Goal: Information Seeking & Learning: Find contact information

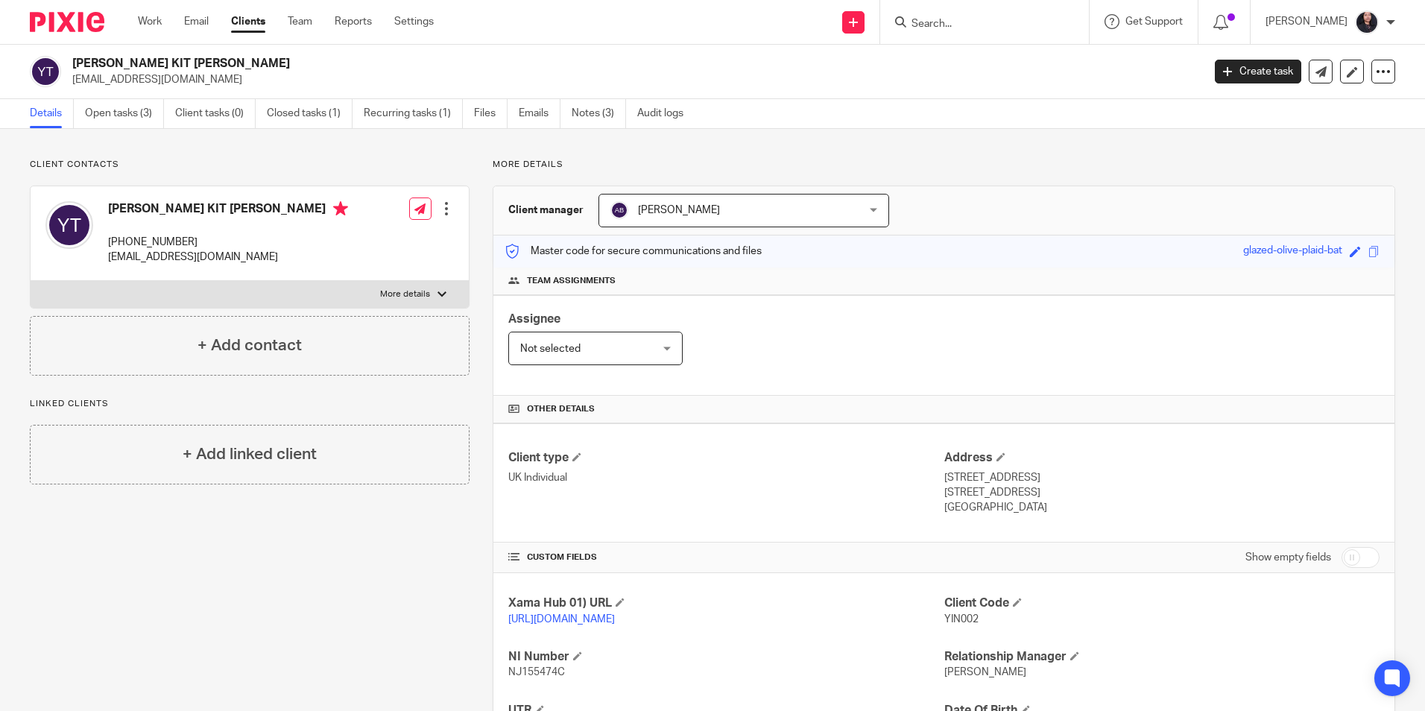
scroll to position [197, 0]
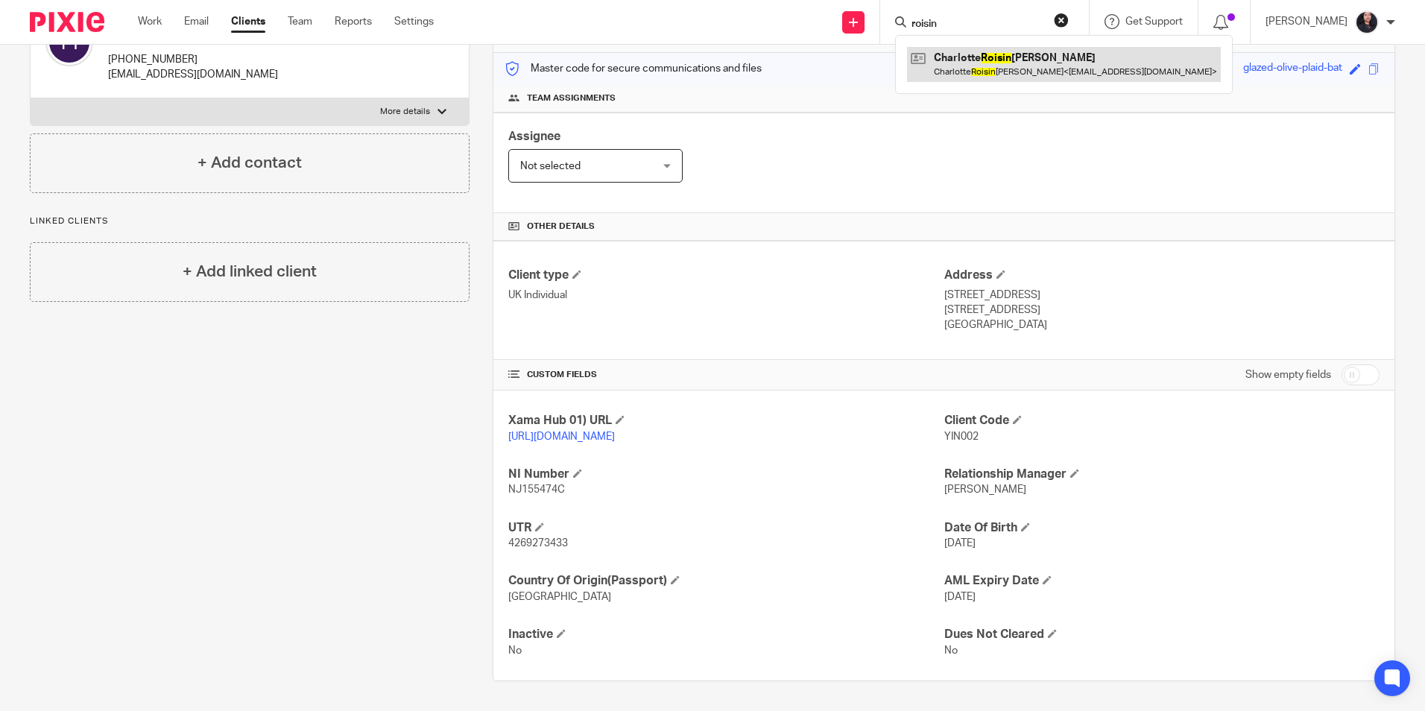
type input "roisin"
click at [1044, 17] on form "roisin" at bounding box center [989, 22] width 159 height 19
click at [931, 19] on input "roisin" at bounding box center [977, 24] width 134 height 13
click at [1054, 21] on button "reset" at bounding box center [1061, 20] width 15 height 15
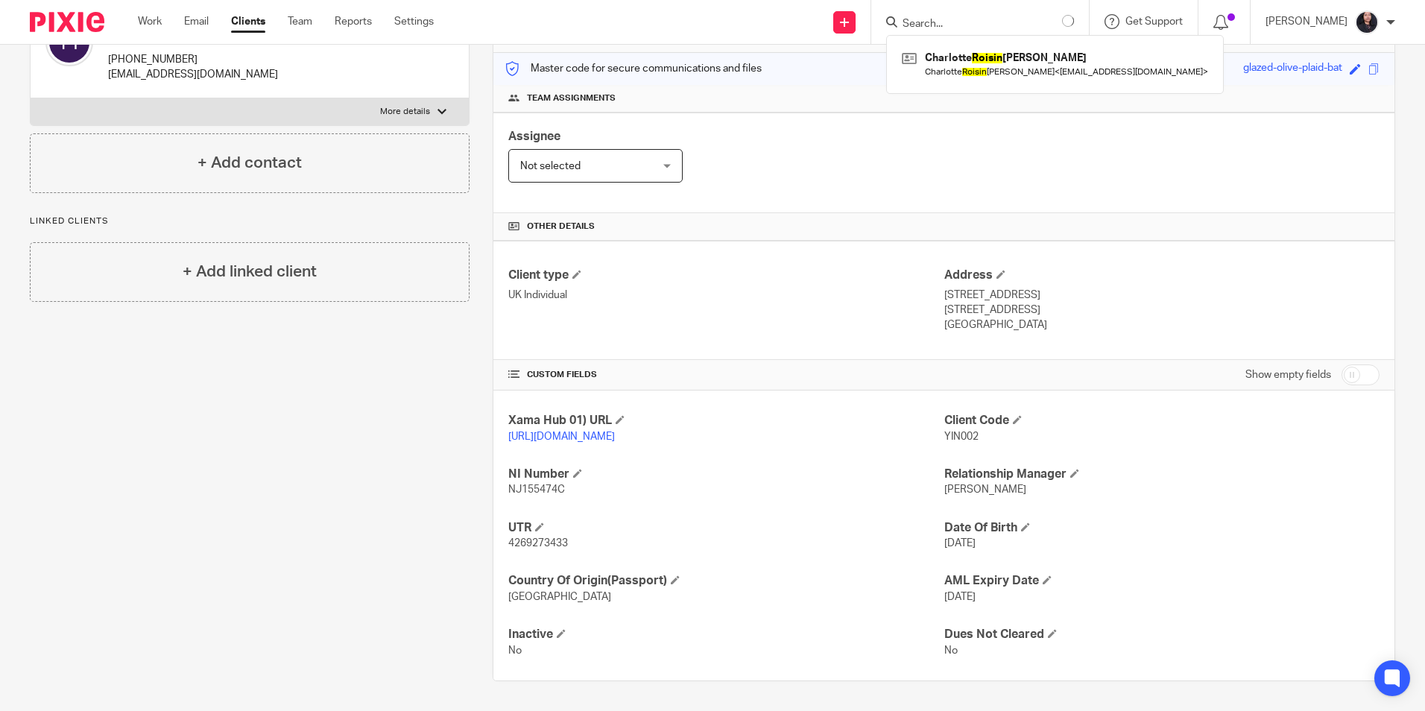
click at [993, 21] on input "Search" at bounding box center [968, 24] width 134 height 13
type input "avlised"
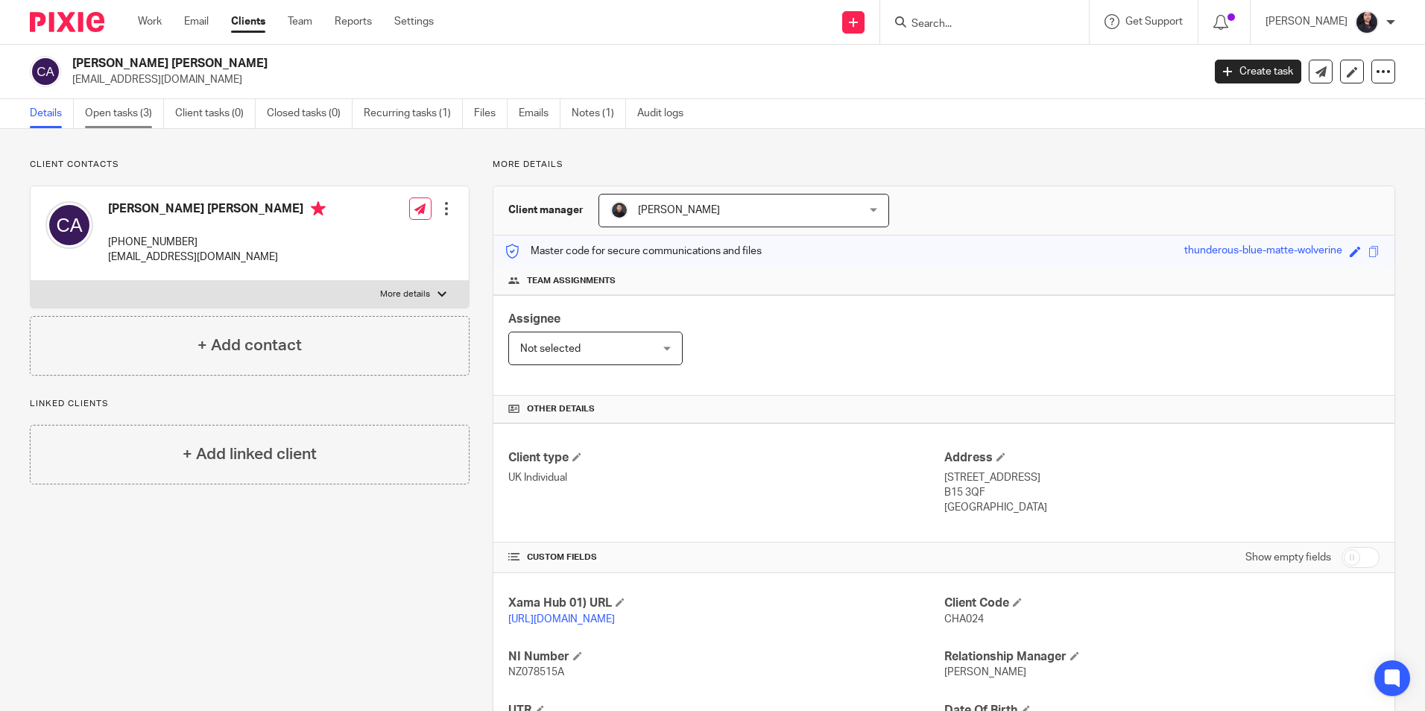
click at [113, 121] on link "Open tasks (3)" at bounding box center [124, 113] width 79 height 29
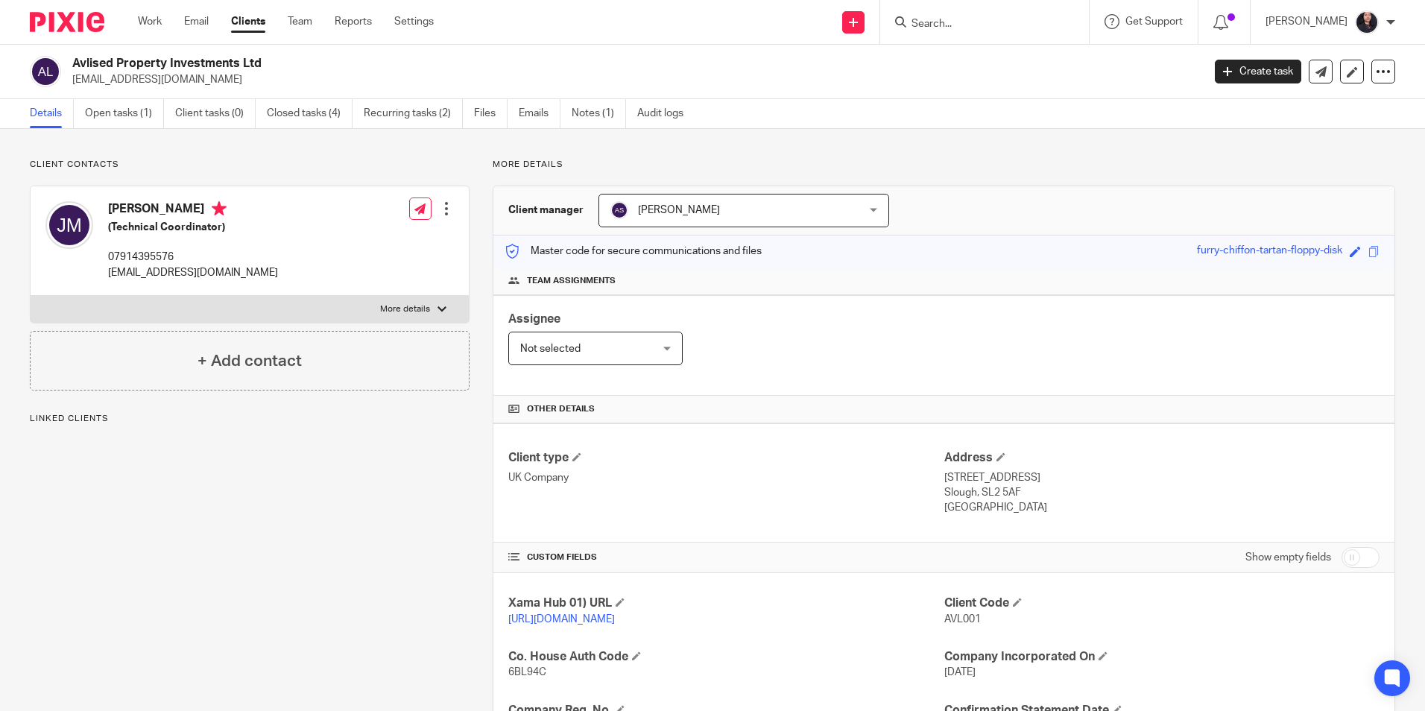
scroll to position [251, 0]
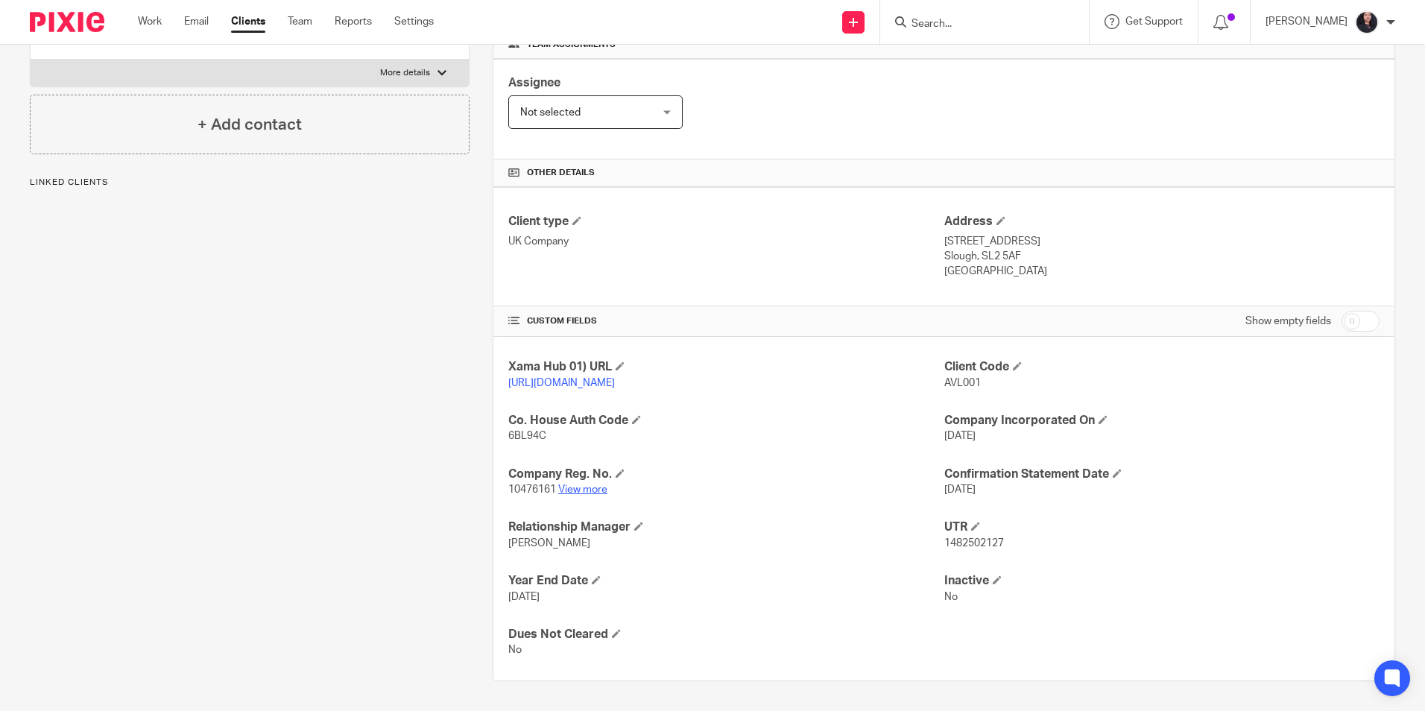
click at [587, 489] on link "View more" at bounding box center [582, 489] width 49 height 10
click at [971, 30] on input "Search" at bounding box center [977, 24] width 134 height 13
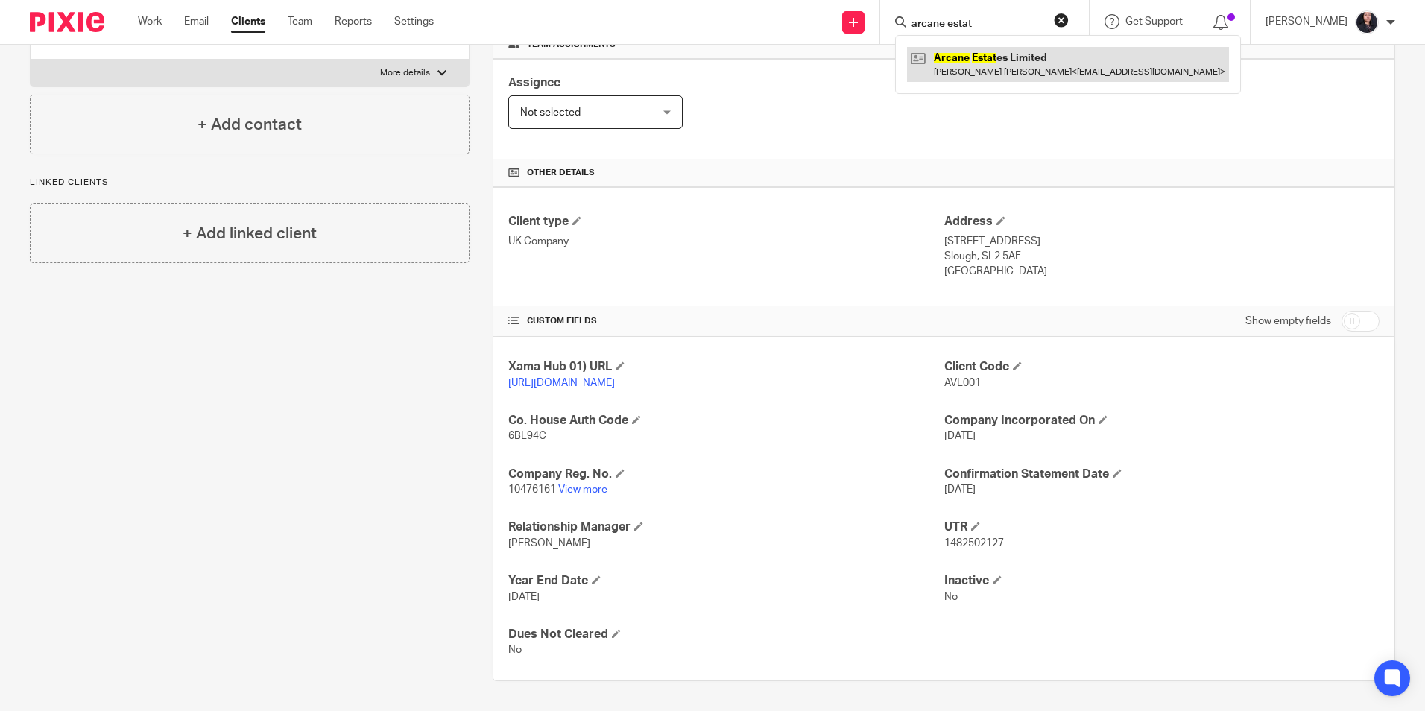
type input "arcane estat"
click at [989, 63] on link at bounding box center [1068, 64] width 322 height 34
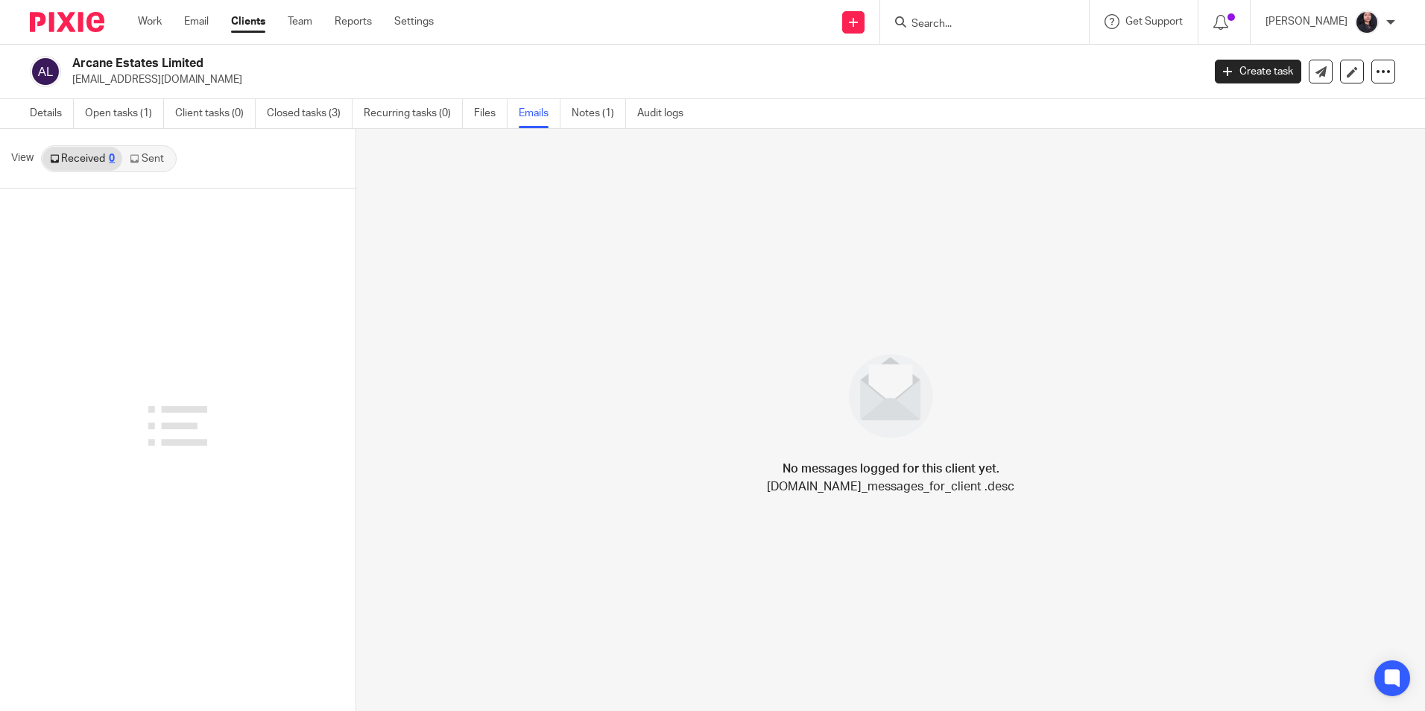
click at [145, 158] on link "Sent" at bounding box center [148, 159] width 52 height 24
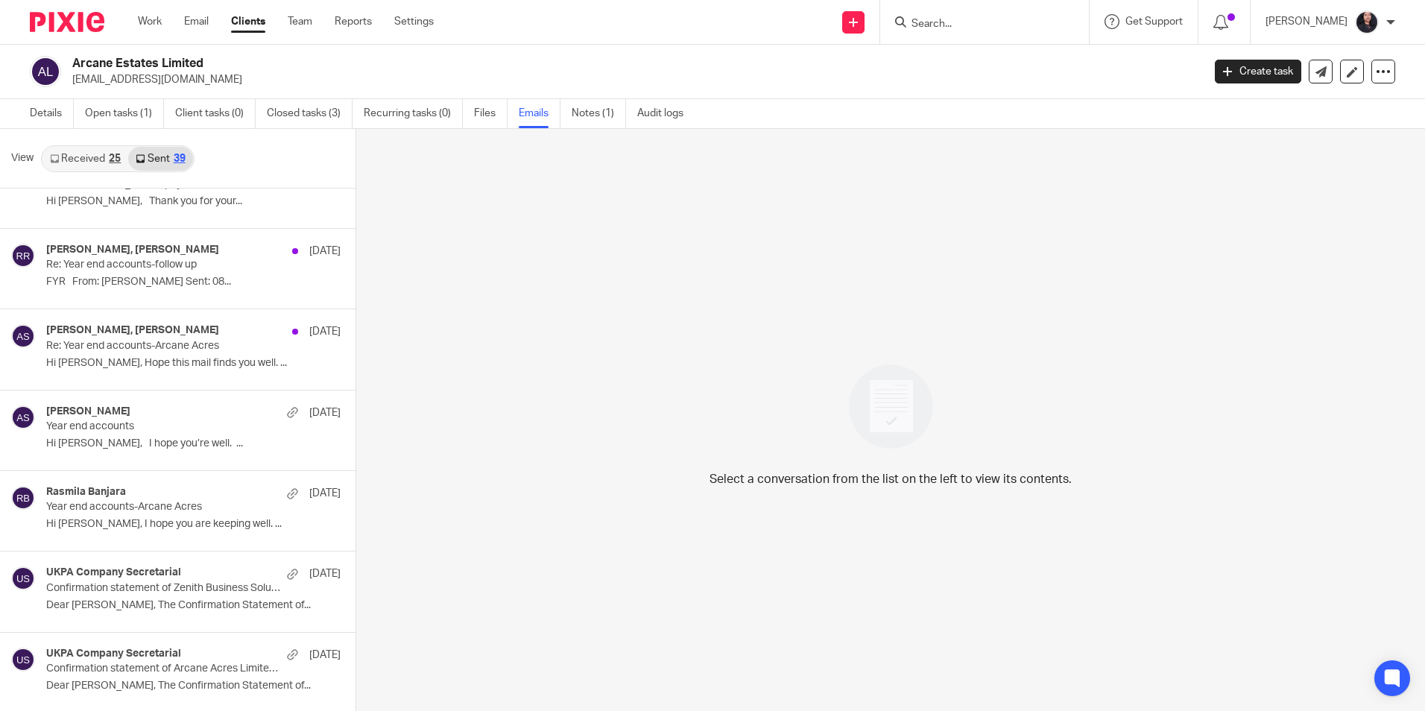
scroll to position [2, 0]
click at [101, 156] on link "Received 25" at bounding box center [85, 157] width 86 height 24
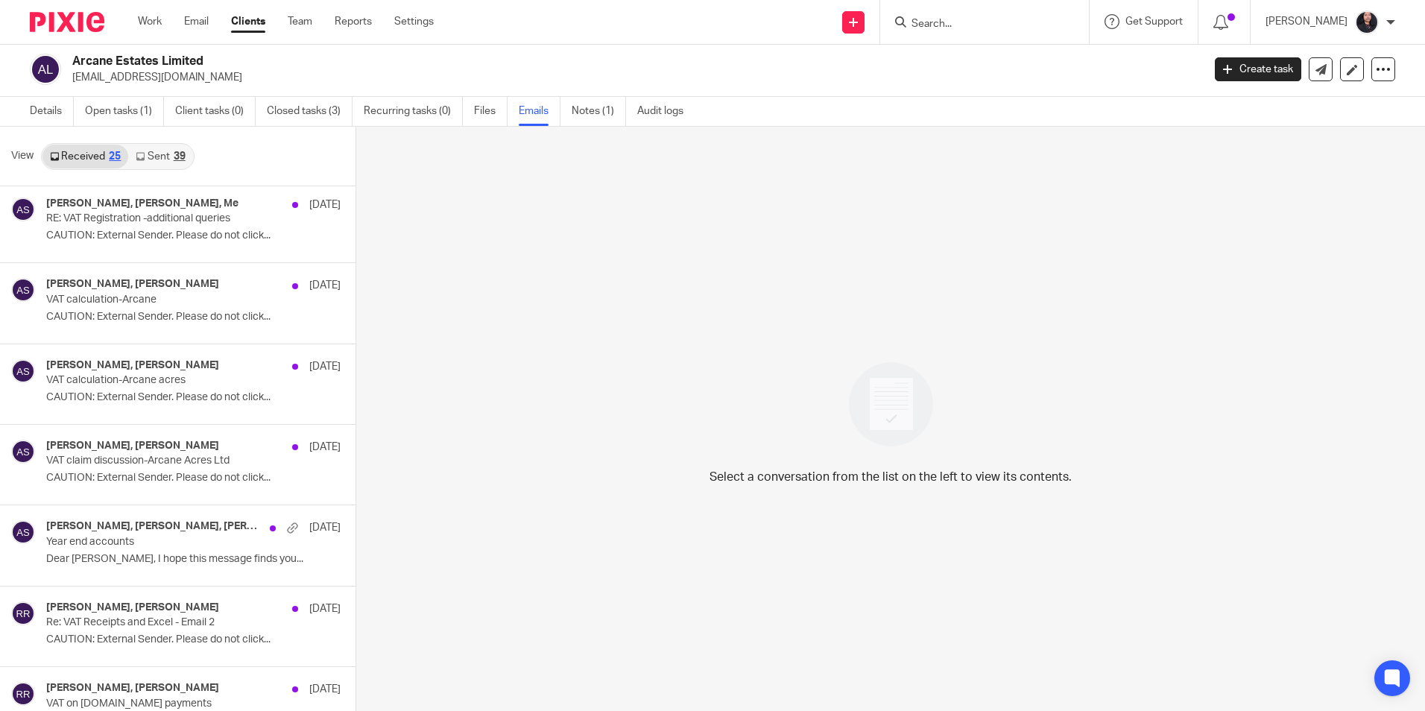
scroll to position [0, 0]
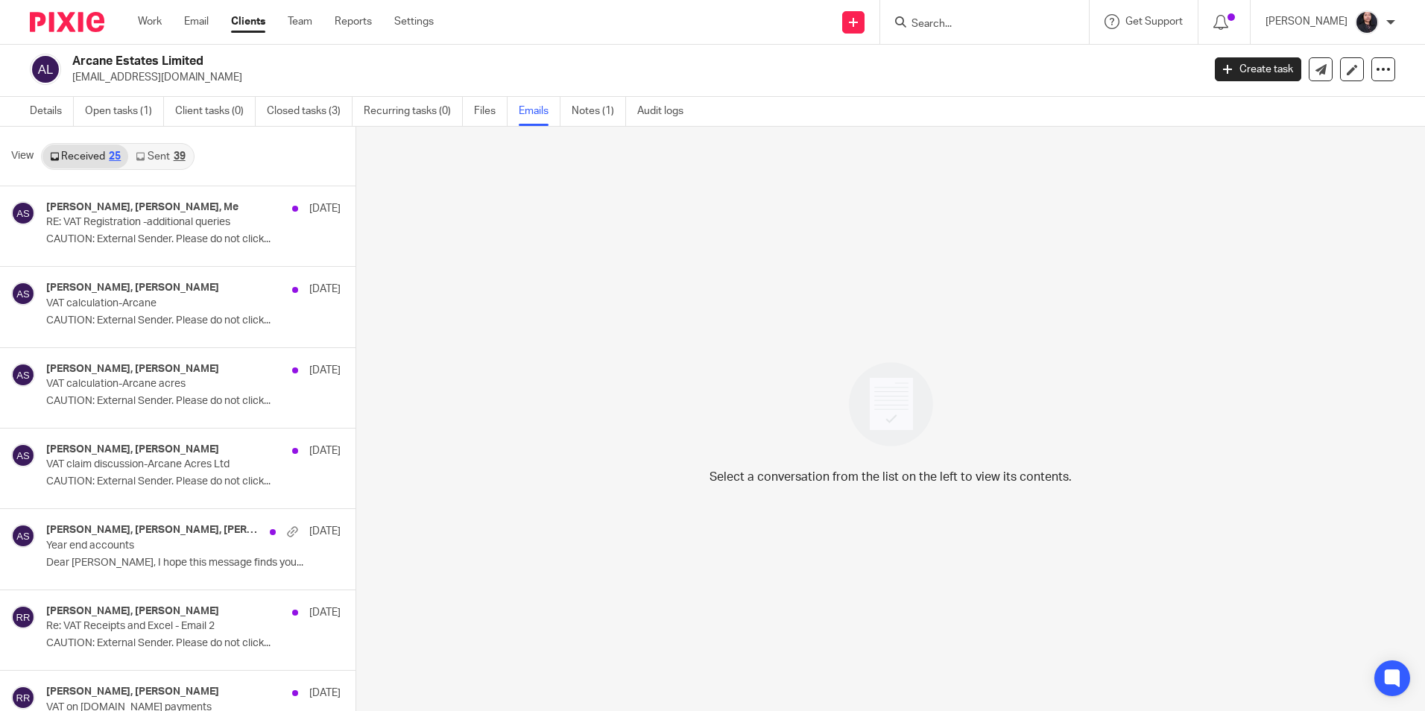
click at [159, 165] on link "Sent 39" at bounding box center [160, 157] width 64 height 24
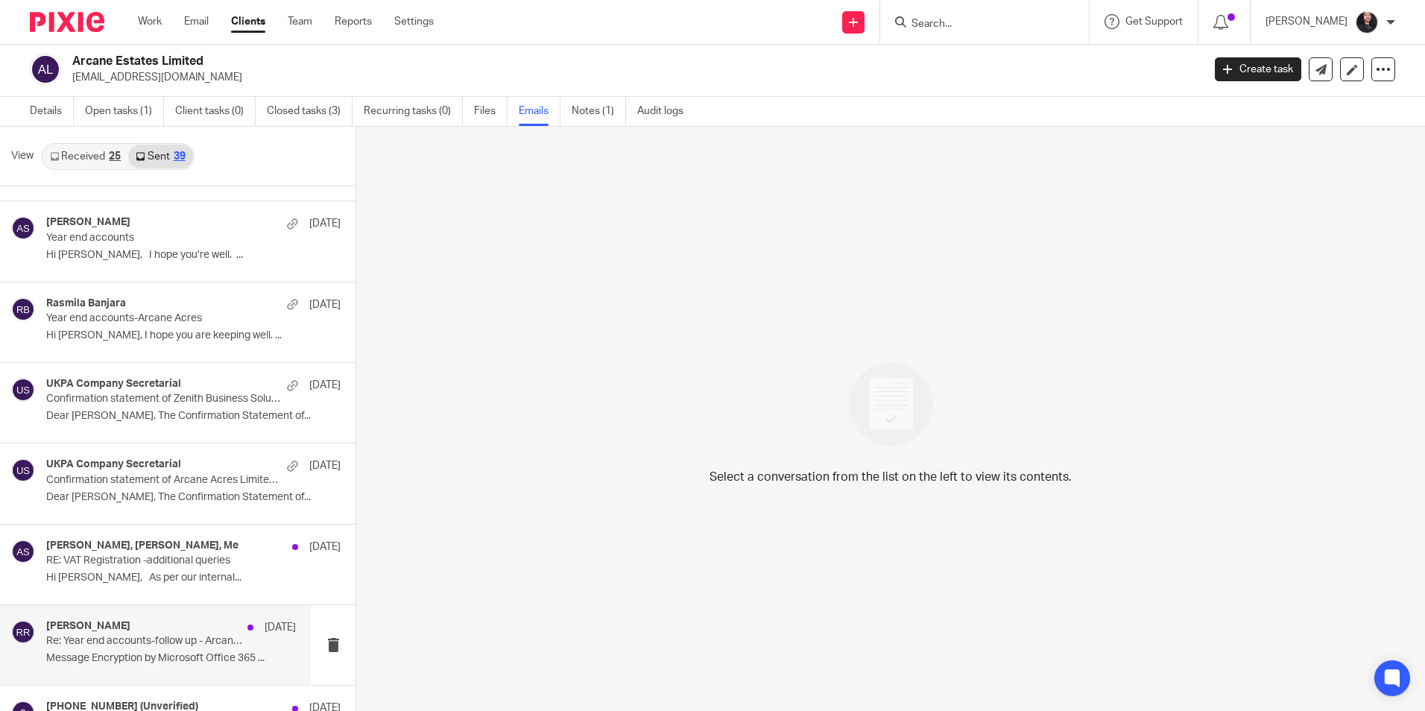
scroll to position [706, 0]
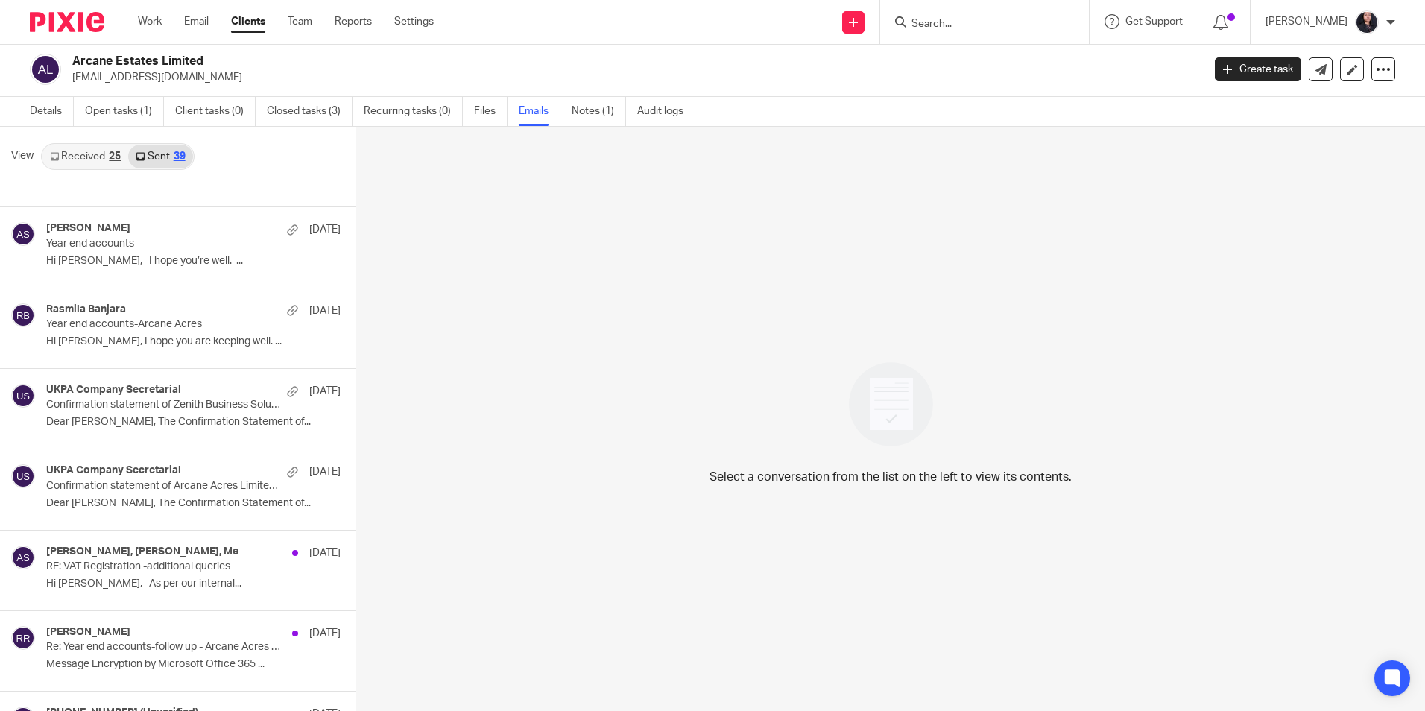
click at [932, 28] on input "Search" at bounding box center [977, 24] width 134 height 13
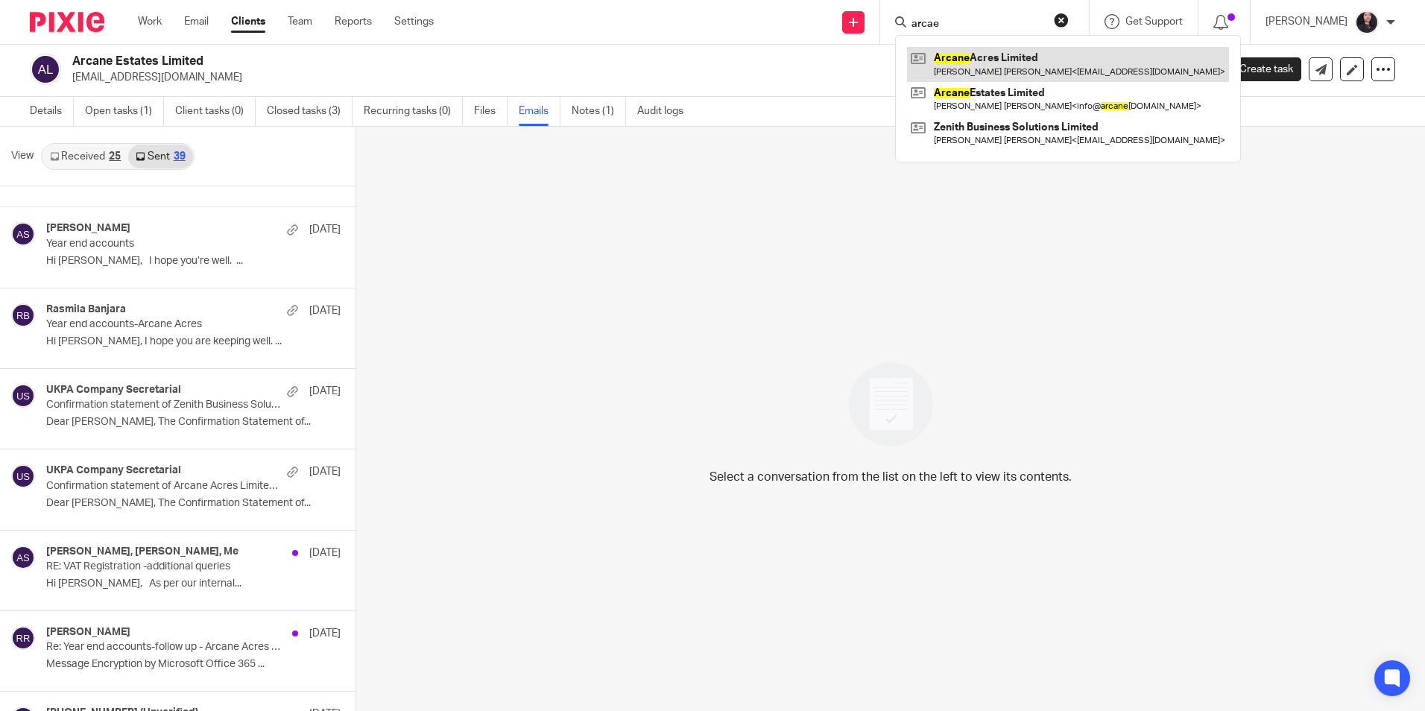
type input "arcae"
click at [963, 61] on link at bounding box center [1068, 64] width 322 height 34
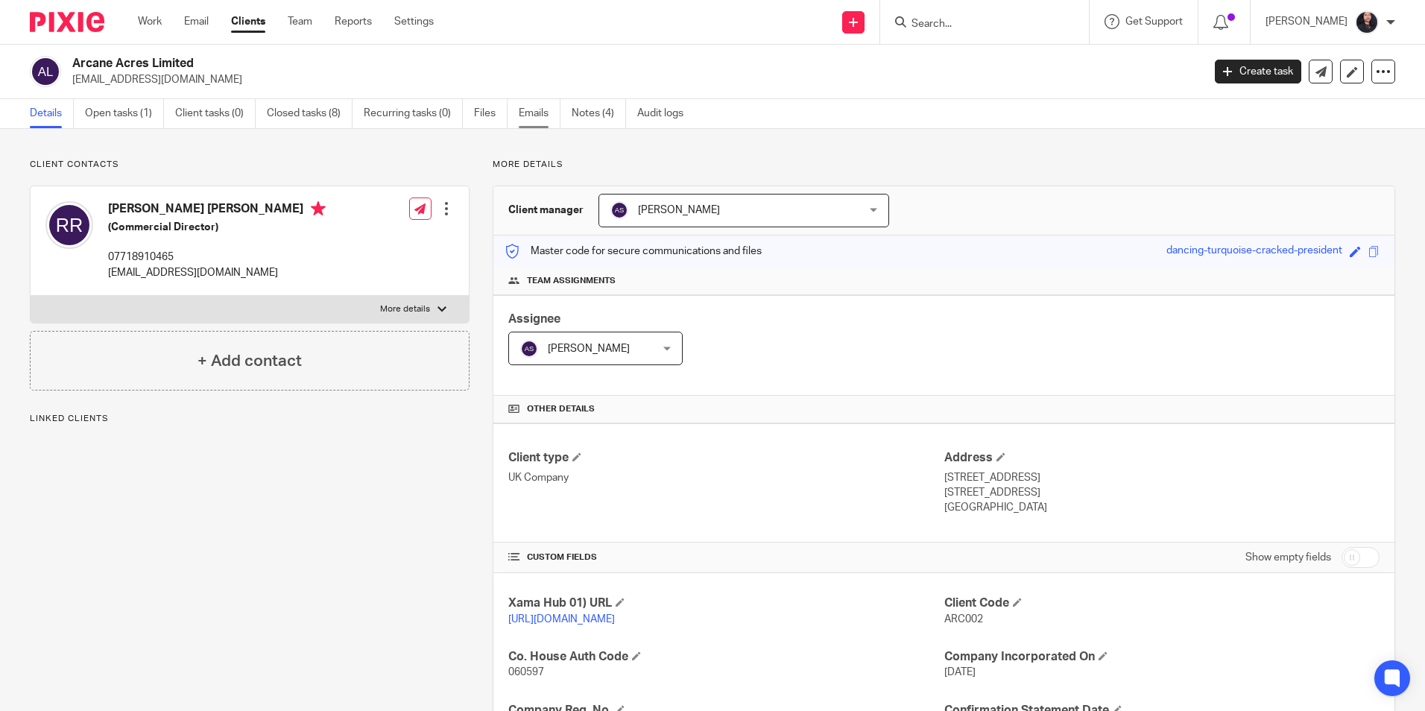
click at [537, 127] on link "Emails" at bounding box center [540, 113] width 42 height 29
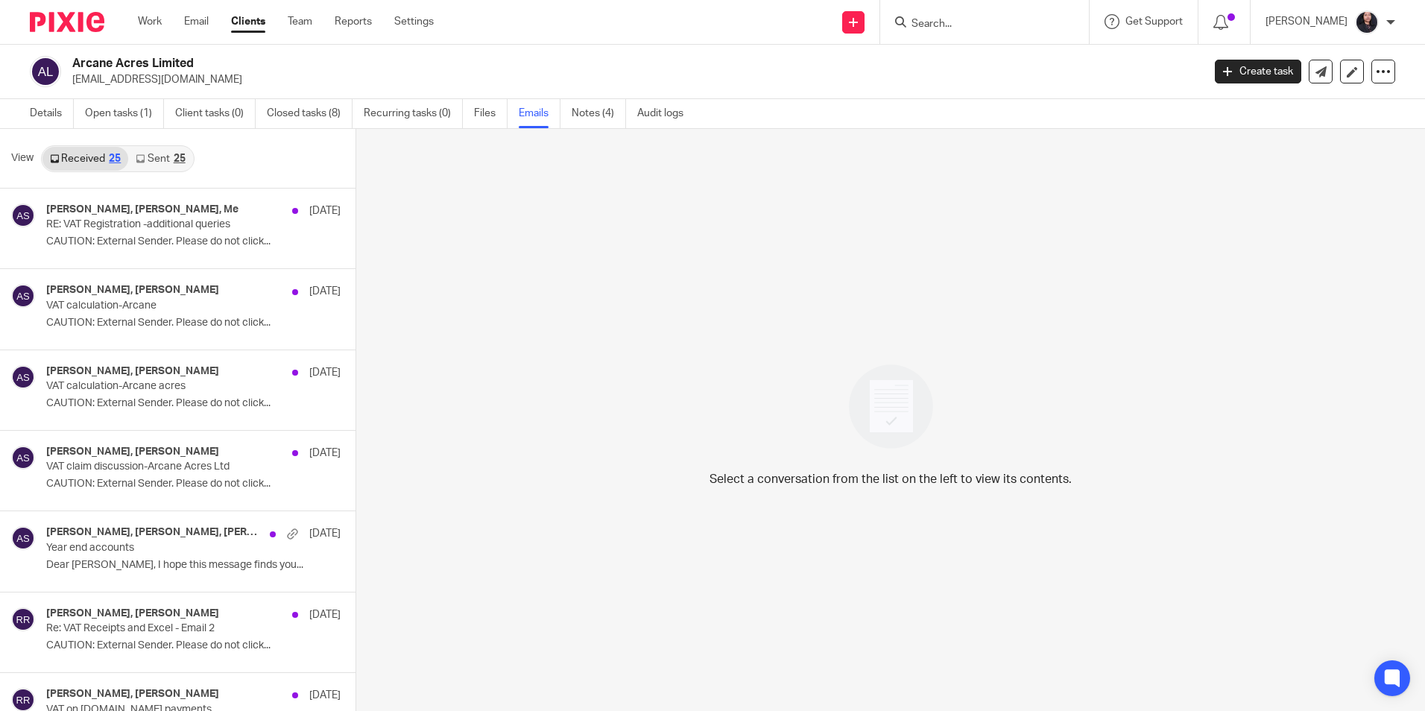
click at [882, 624] on div "Select a conversation from the list on the left to view its contents." at bounding box center [890, 421] width 1069 height 584
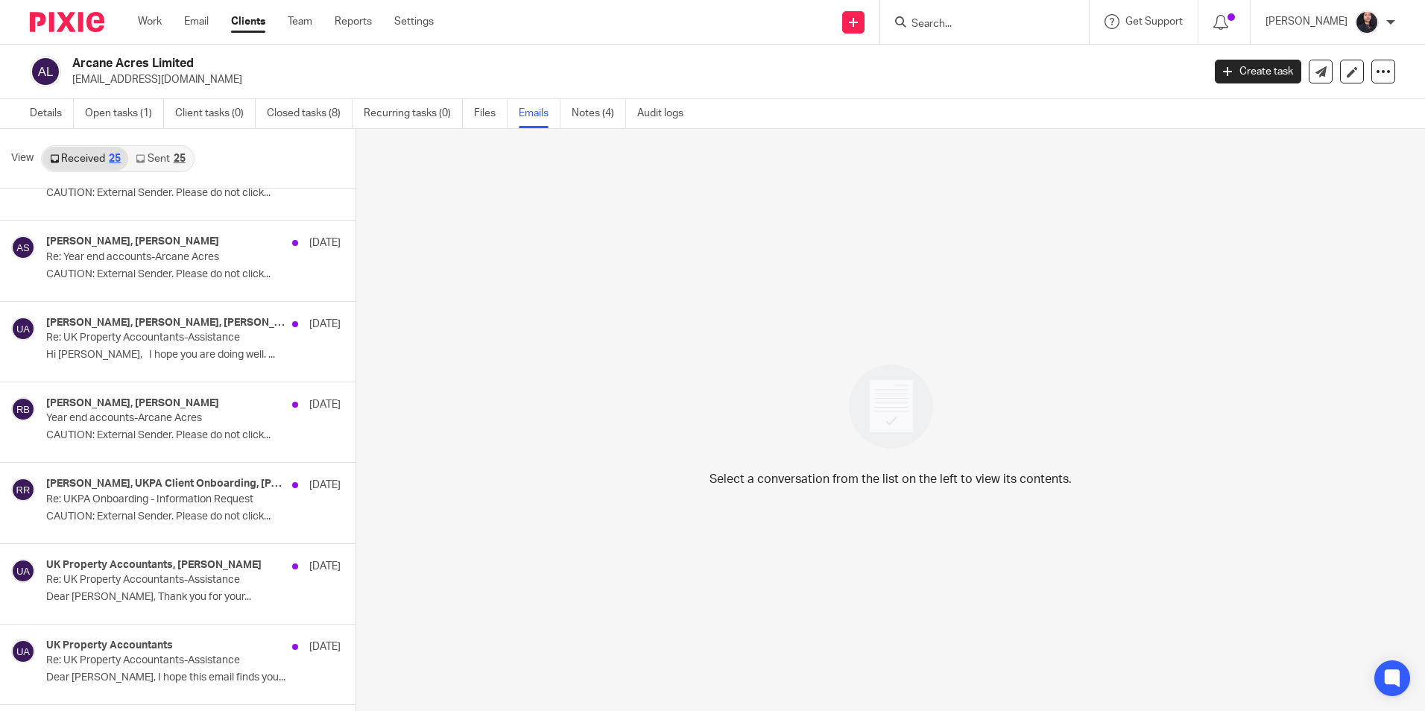
scroll to position [671, 0]
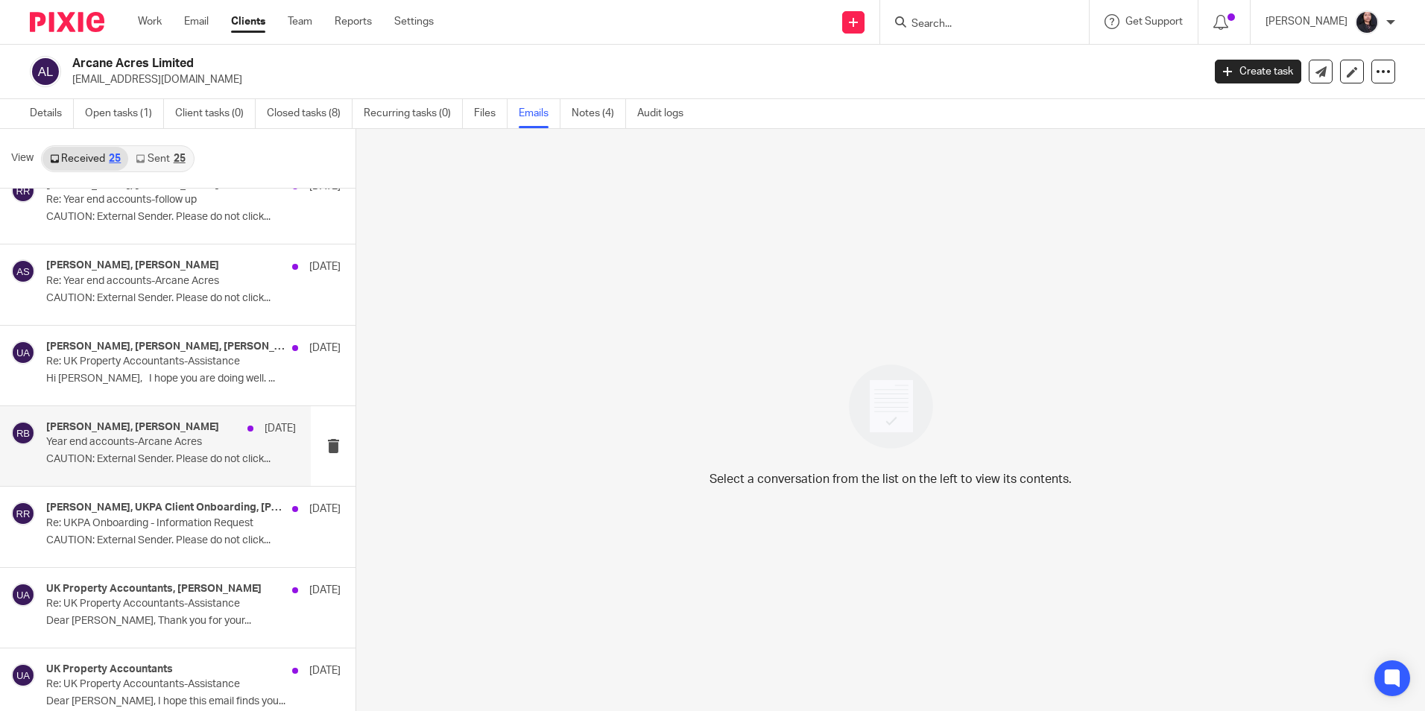
click at [167, 443] on p "Year end accounts-Arcane Acres" at bounding box center [146, 442] width 200 height 13
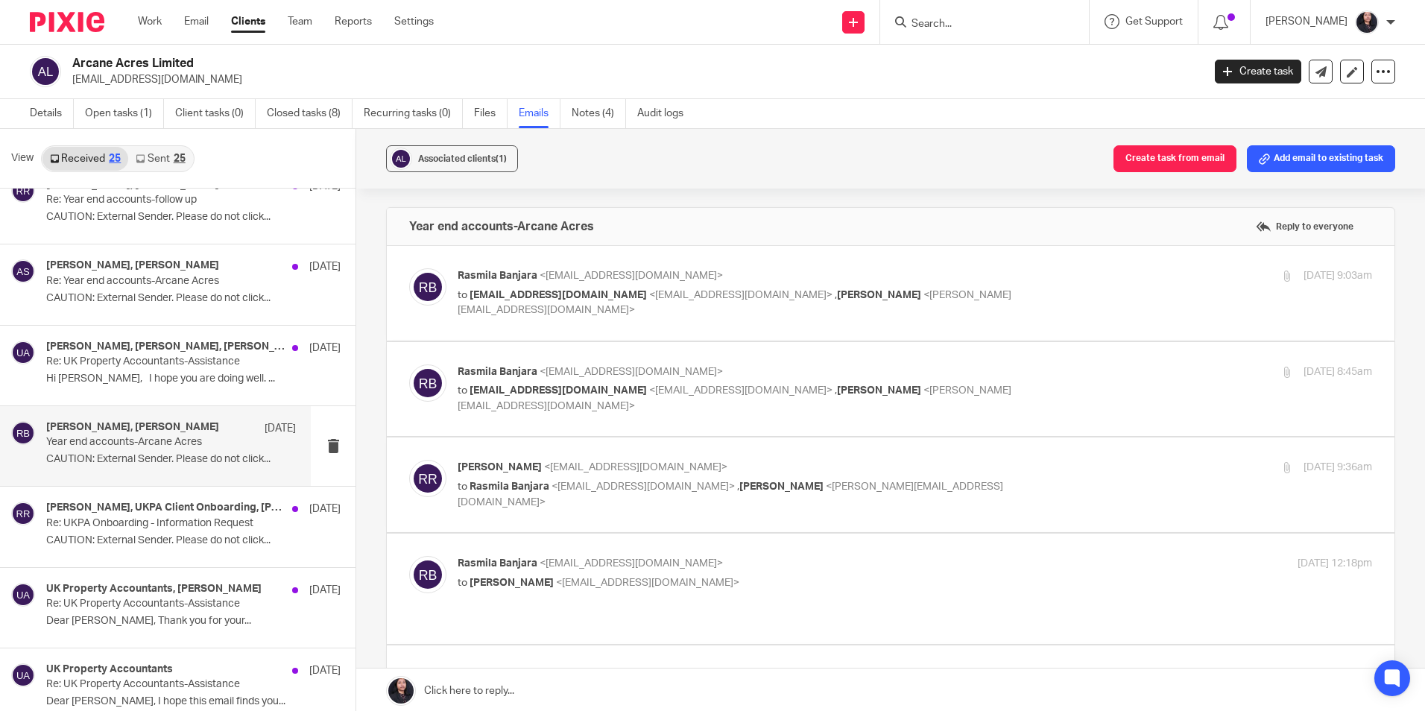
scroll to position [0, 0]
click at [643, 283] on p "Rasmila Banjara <rasmila@ukpa.co.uk>" at bounding box center [763, 276] width 610 height 16
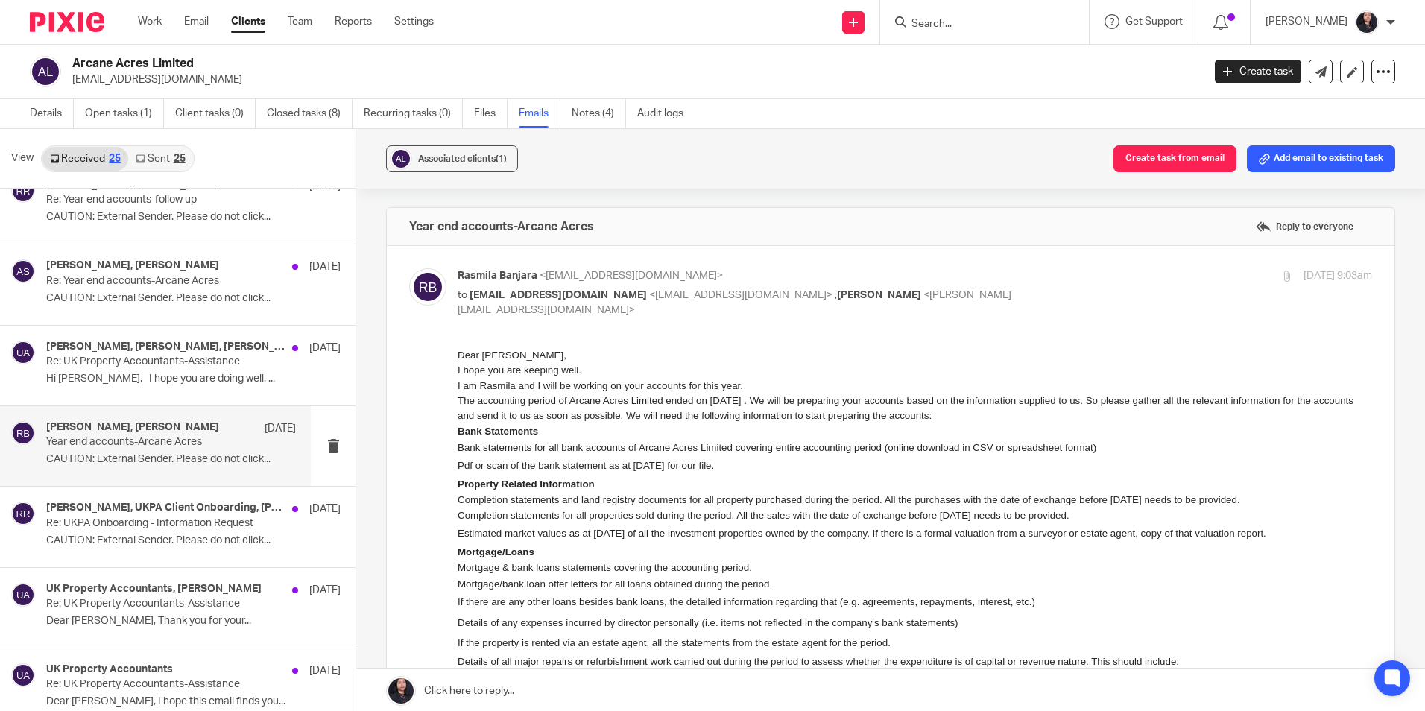
click at [643, 283] on p "Rasmila Banjara <rasmila@ukpa.co.uk>" at bounding box center [763, 276] width 610 height 16
checkbox input "false"
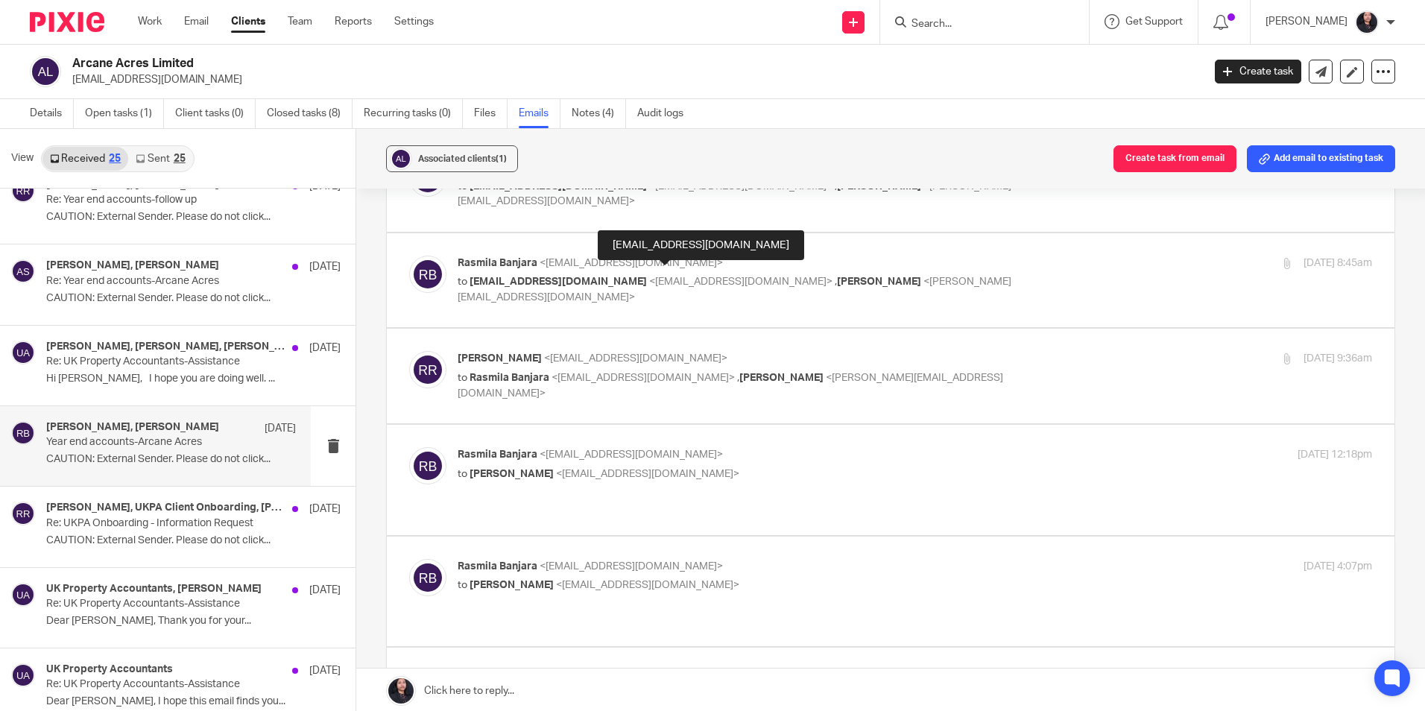
scroll to position [149, 0]
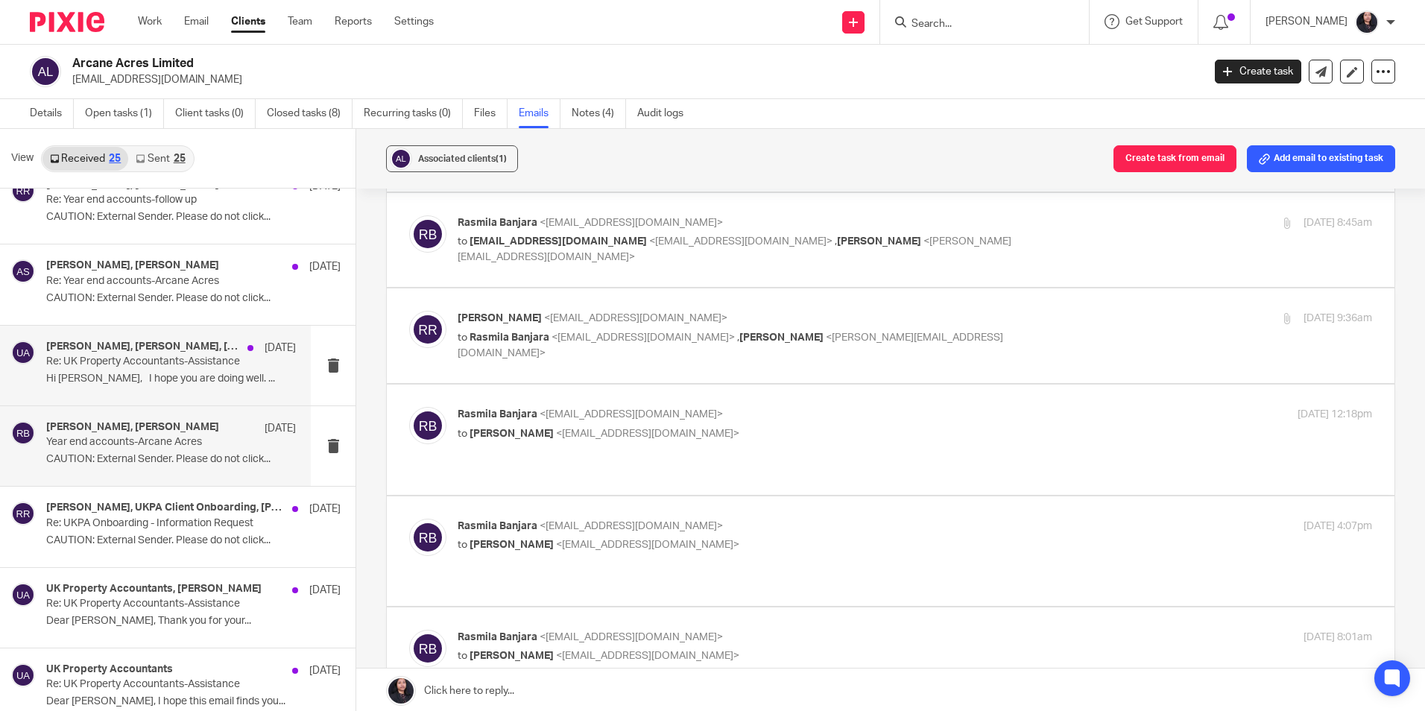
click at [159, 363] on p "Re: UK Property Accountants-Assistance" at bounding box center [146, 361] width 200 height 13
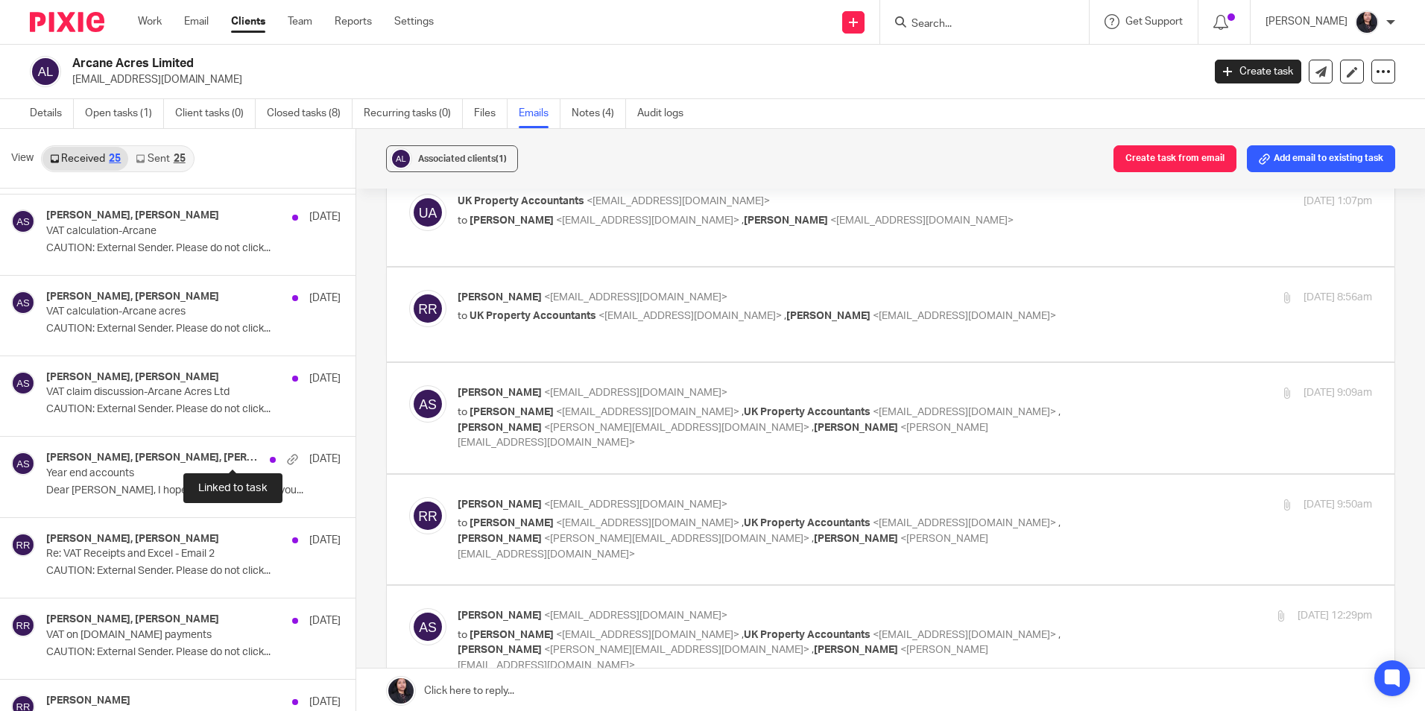
scroll to position [0, 0]
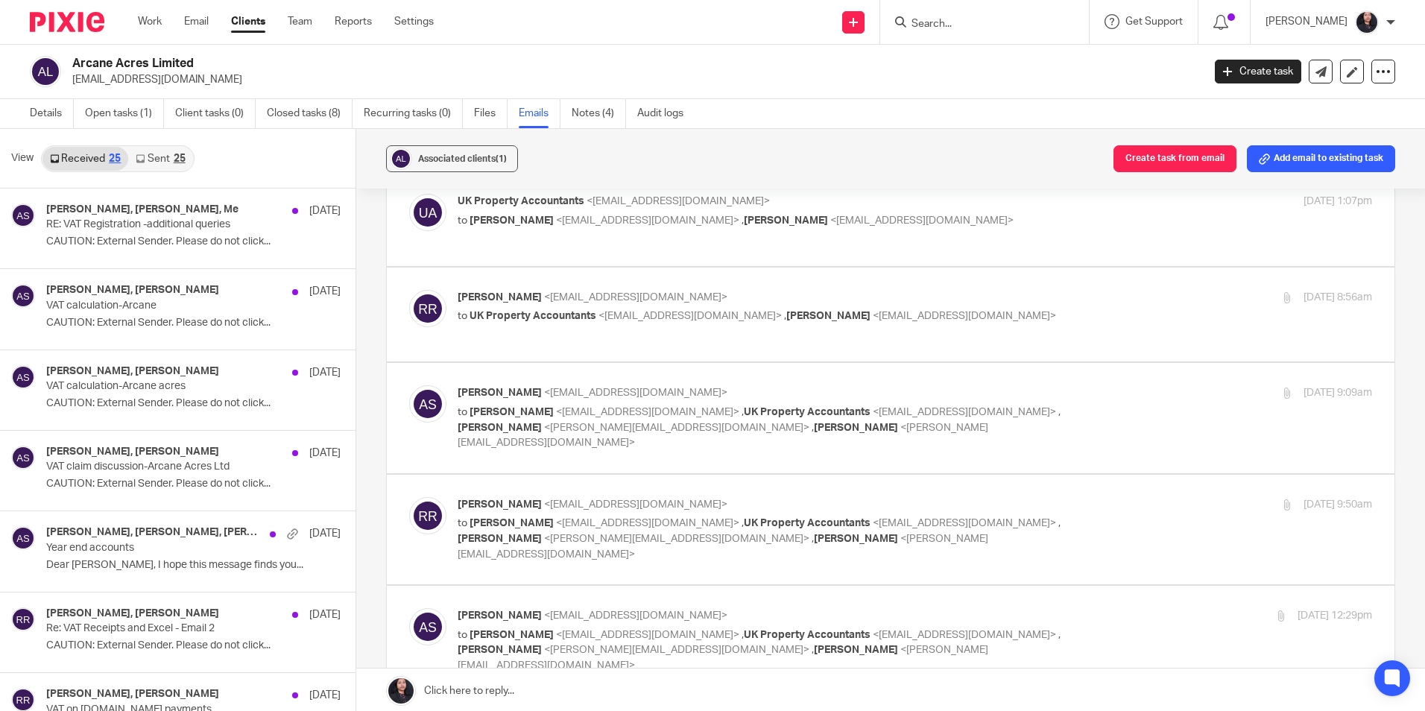
click at [171, 160] on link "Sent 25" at bounding box center [160, 159] width 64 height 24
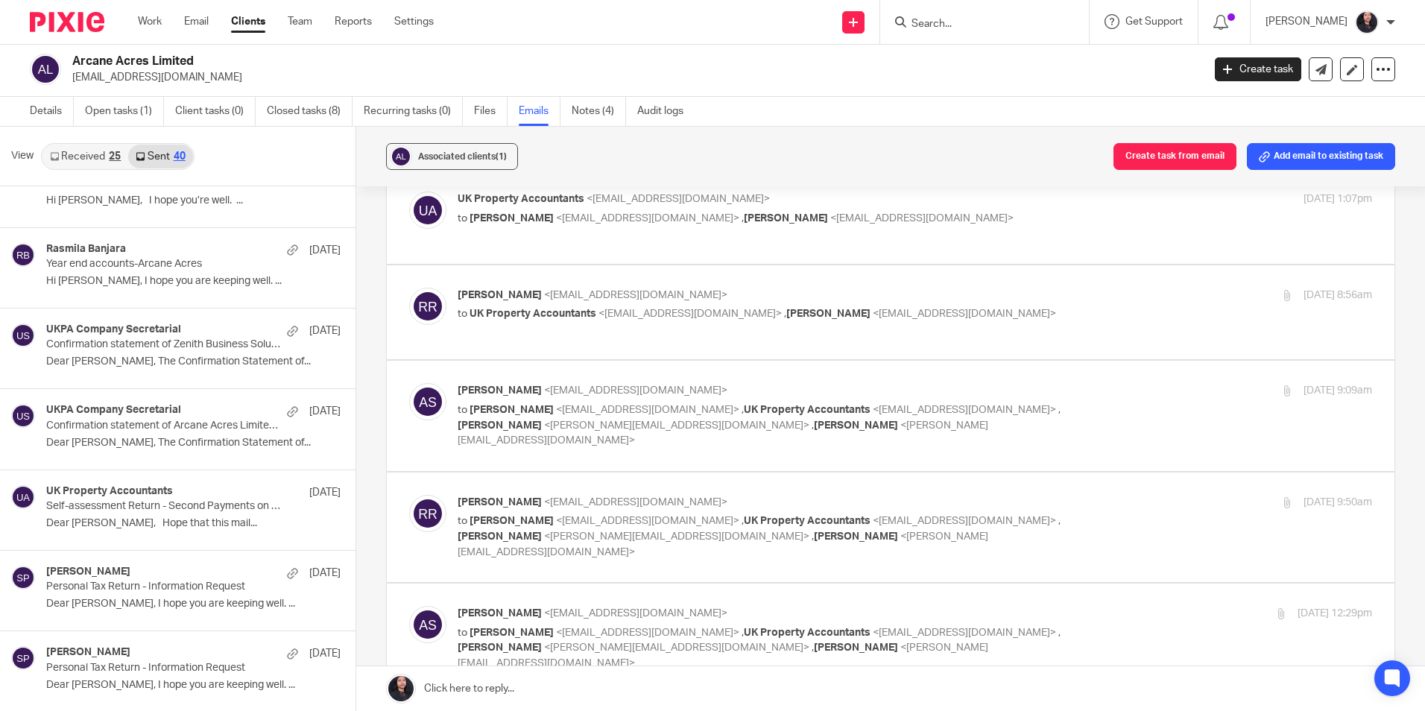
scroll to position [745, 0]
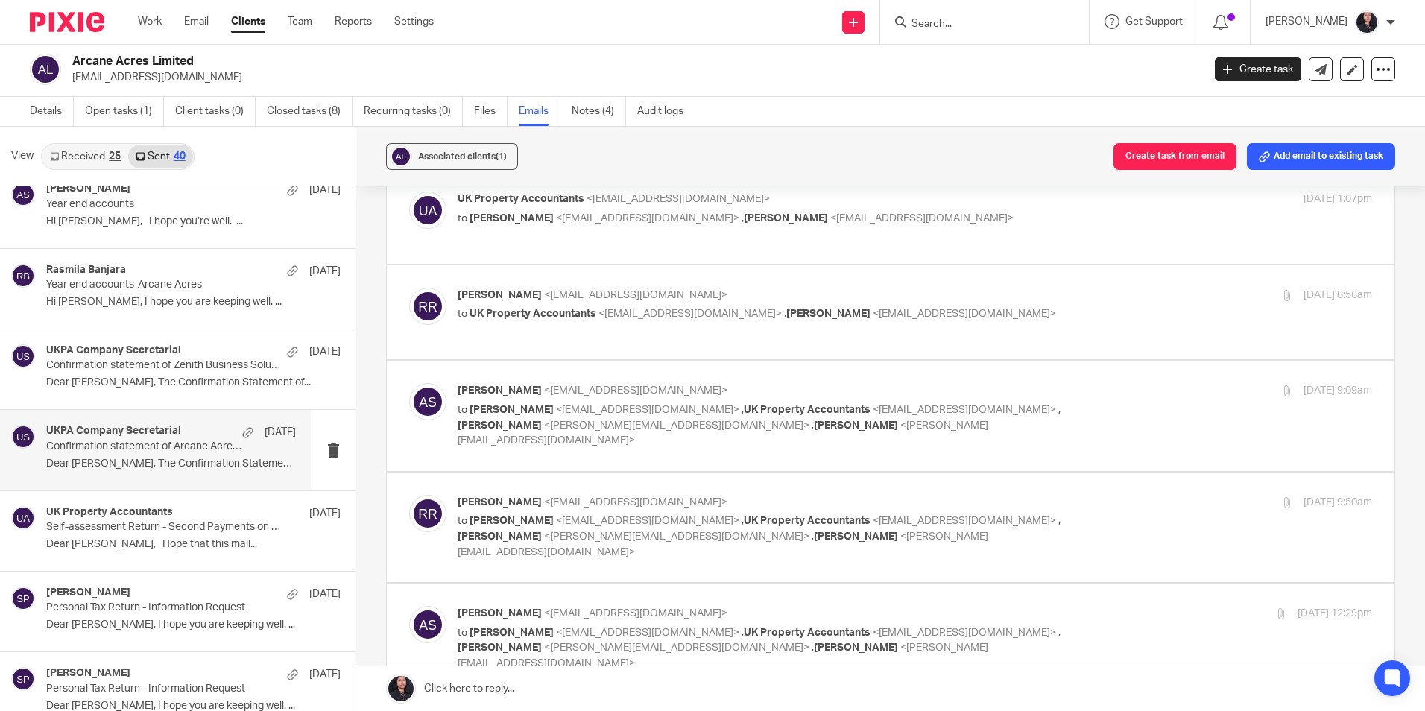
click at [124, 450] on p "Confirmation statement of Arcane Acres Limited as of 18 Aug 2024" at bounding box center [146, 446] width 200 height 13
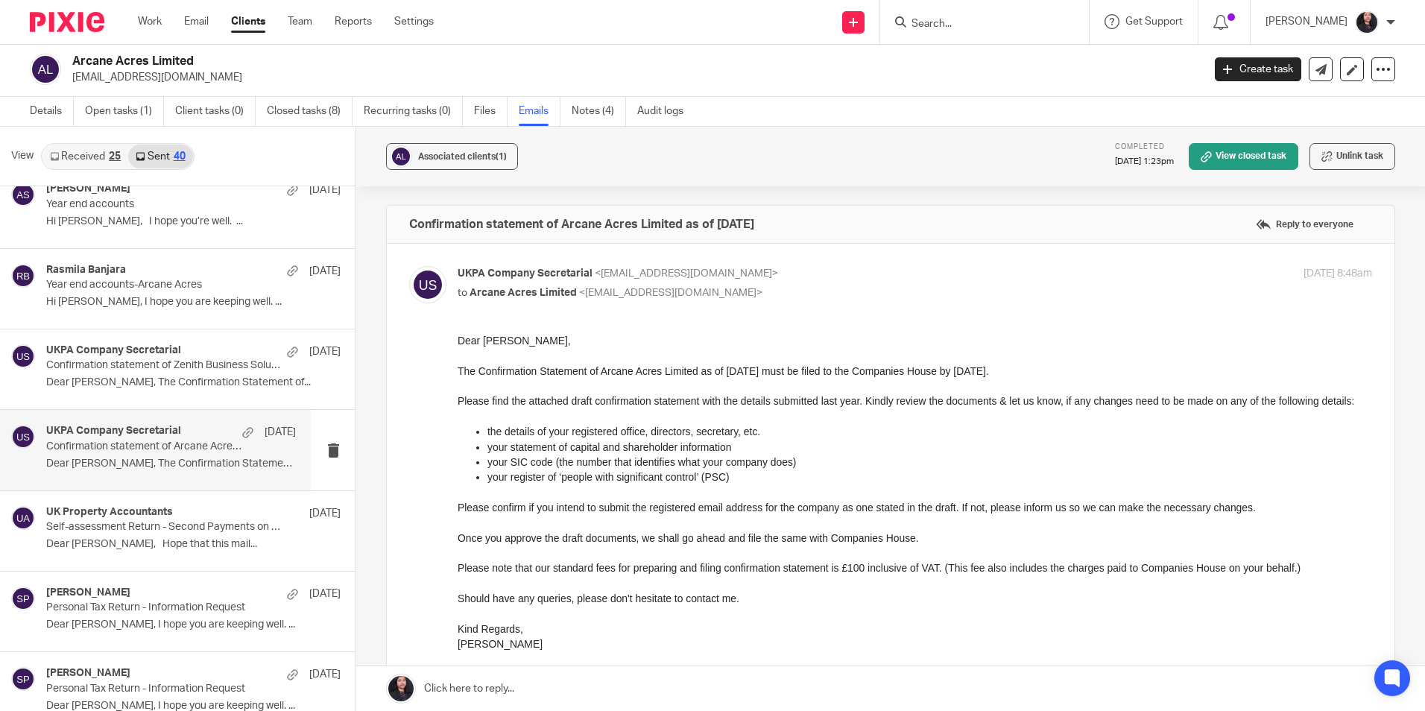
scroll to position [257, 0]
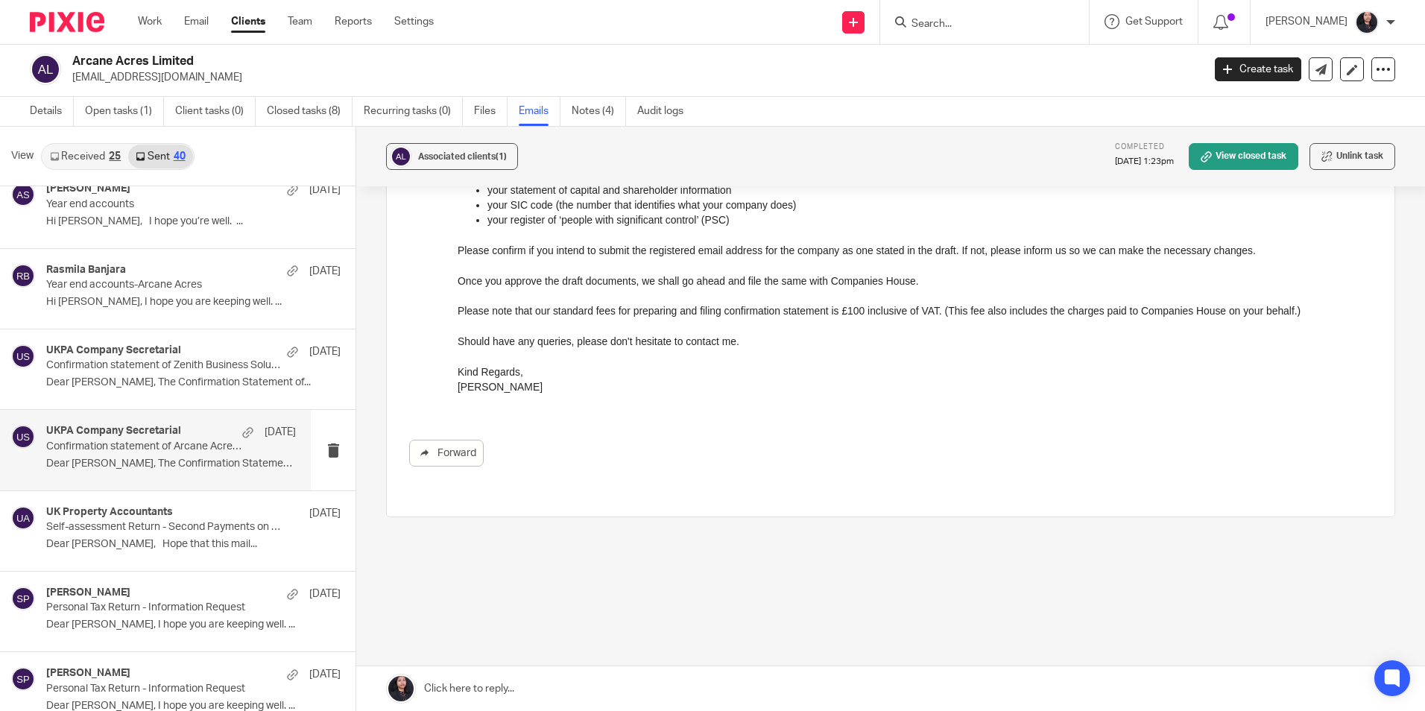
click at [78, 156] on link "Received 25" at bounding box center [85, 157] width 86 height 24
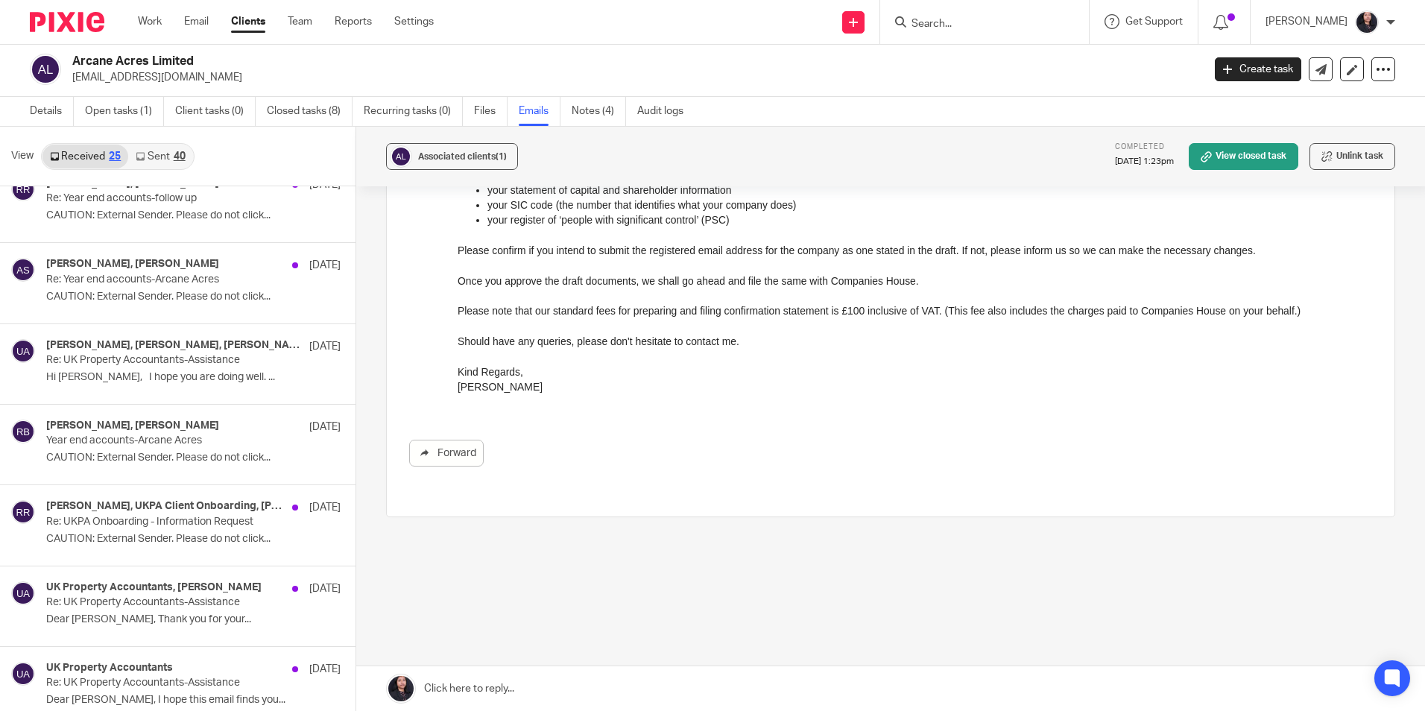
scroll to position [671, 0]
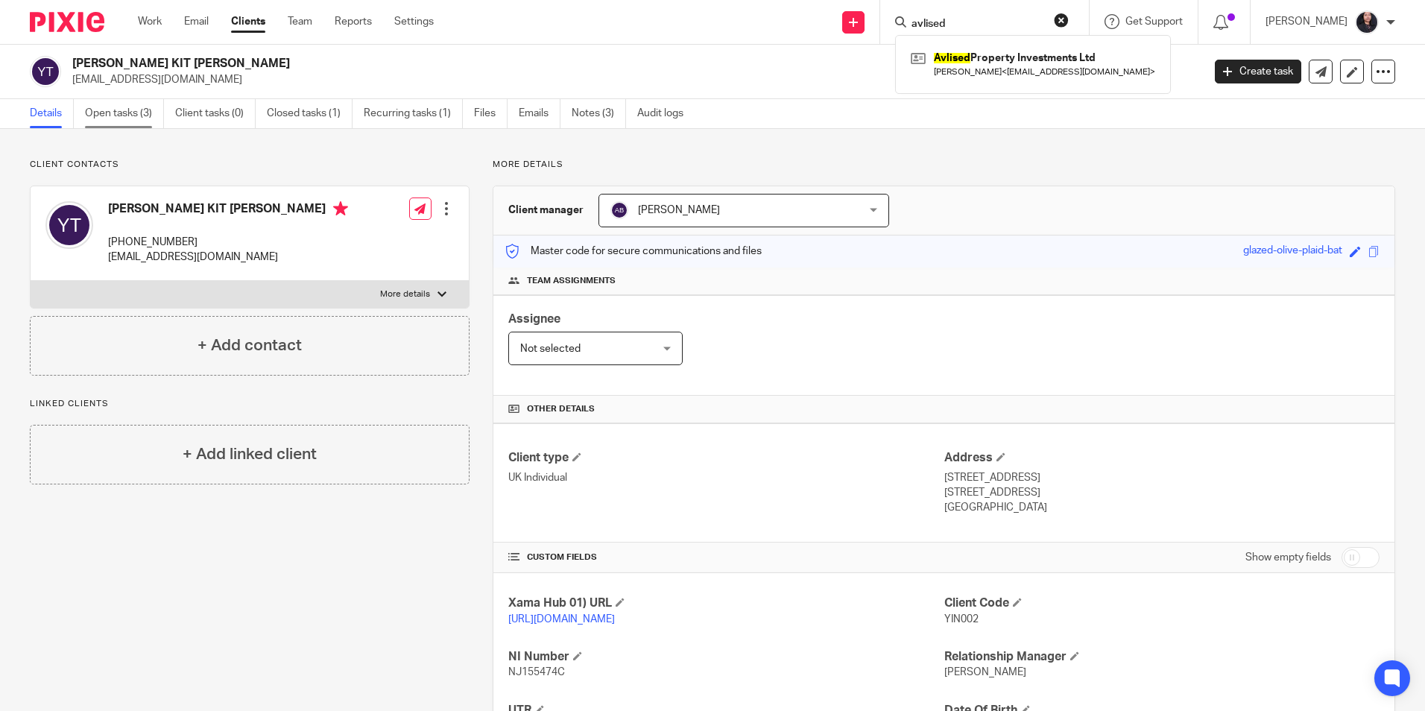
click at [125, 111] on link "Open tasks (3)" at bounding box center [124, 113] width 79 height 29
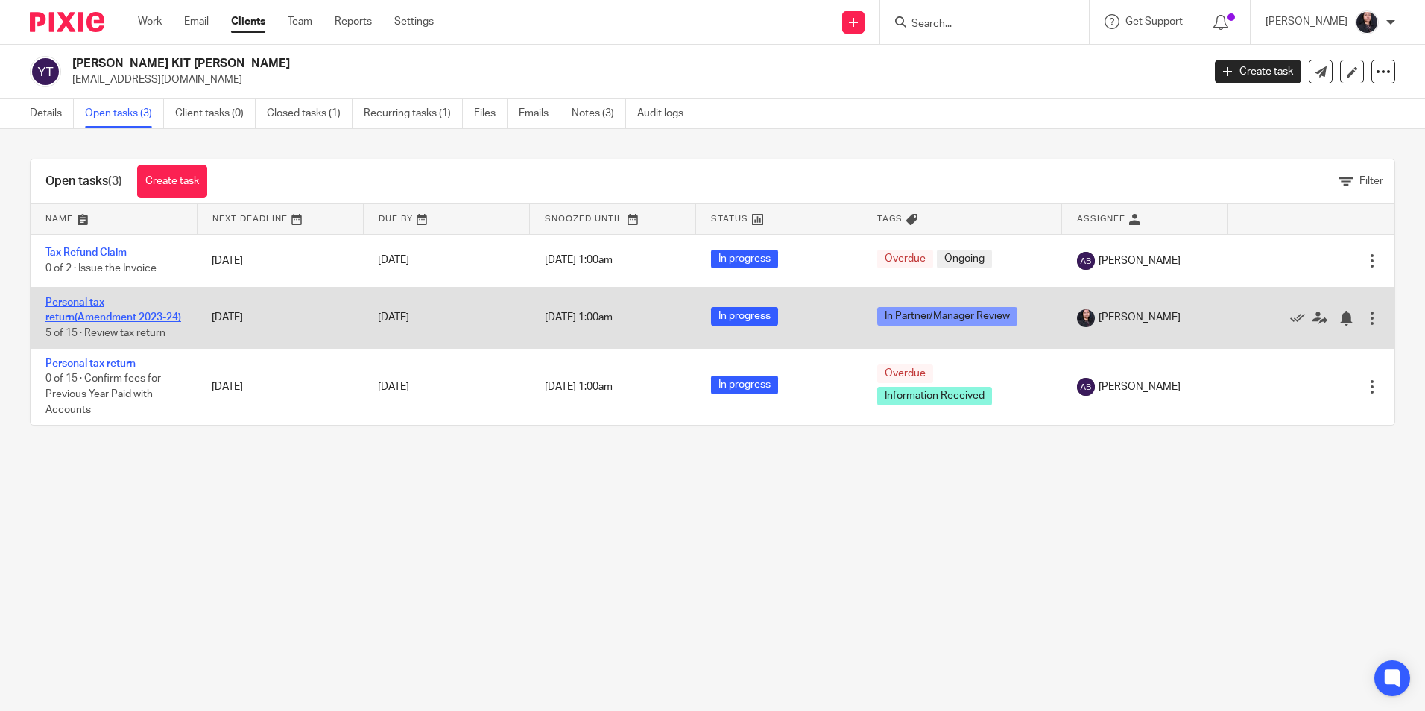
click at [108, 313] on link "Personal tax return(Amendment 2023-24)" at bounding box center [113, 309] width 136 height 25
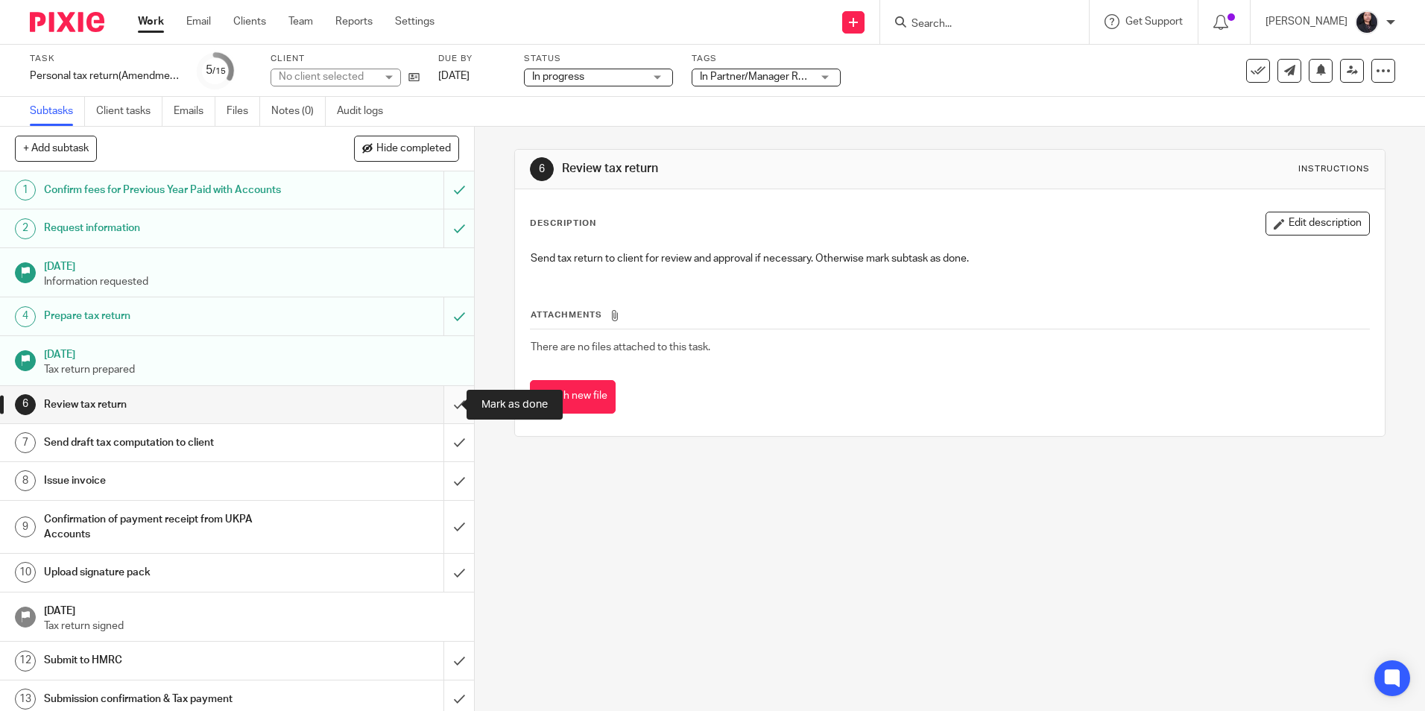
click at [440, 405] on input "submit" at bounding box center [237, 404] width 474 height 37
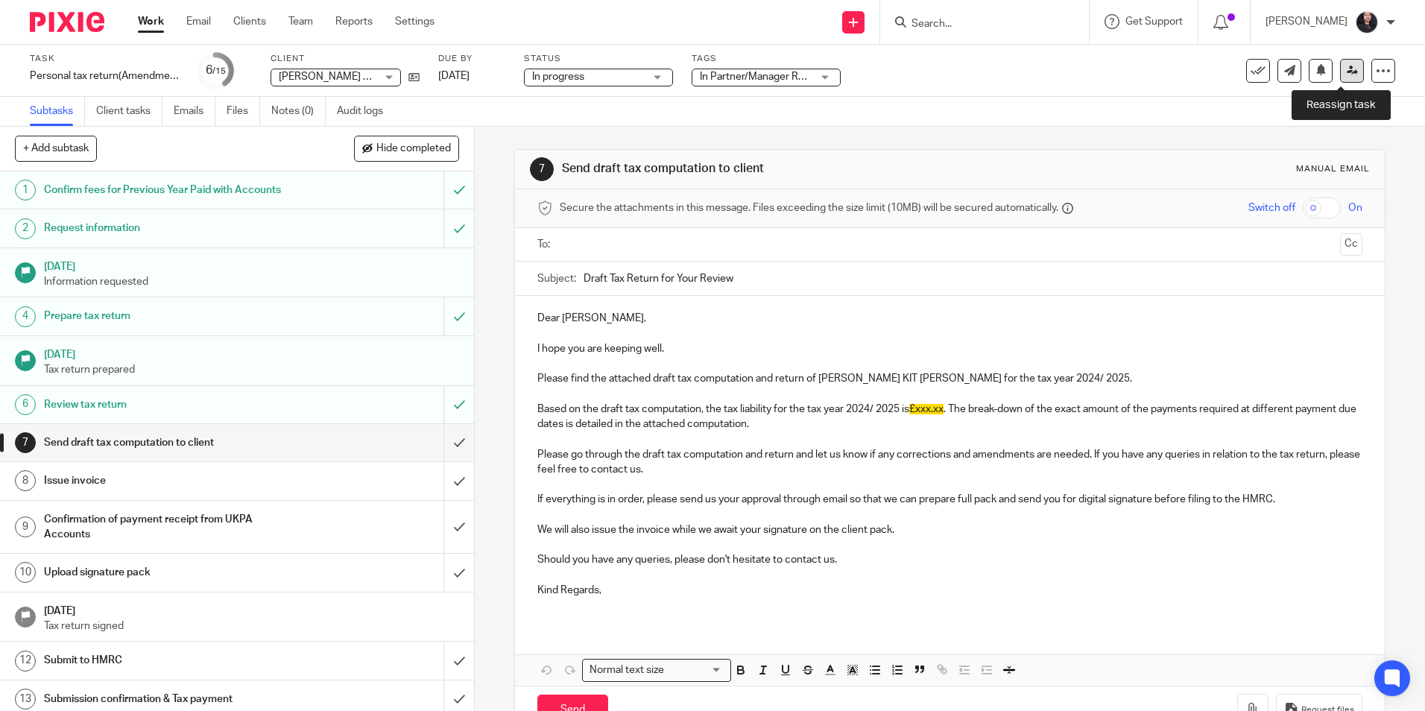
click at [1347, 73] on icon at bounding box center [1352, 70] width 11 height 11
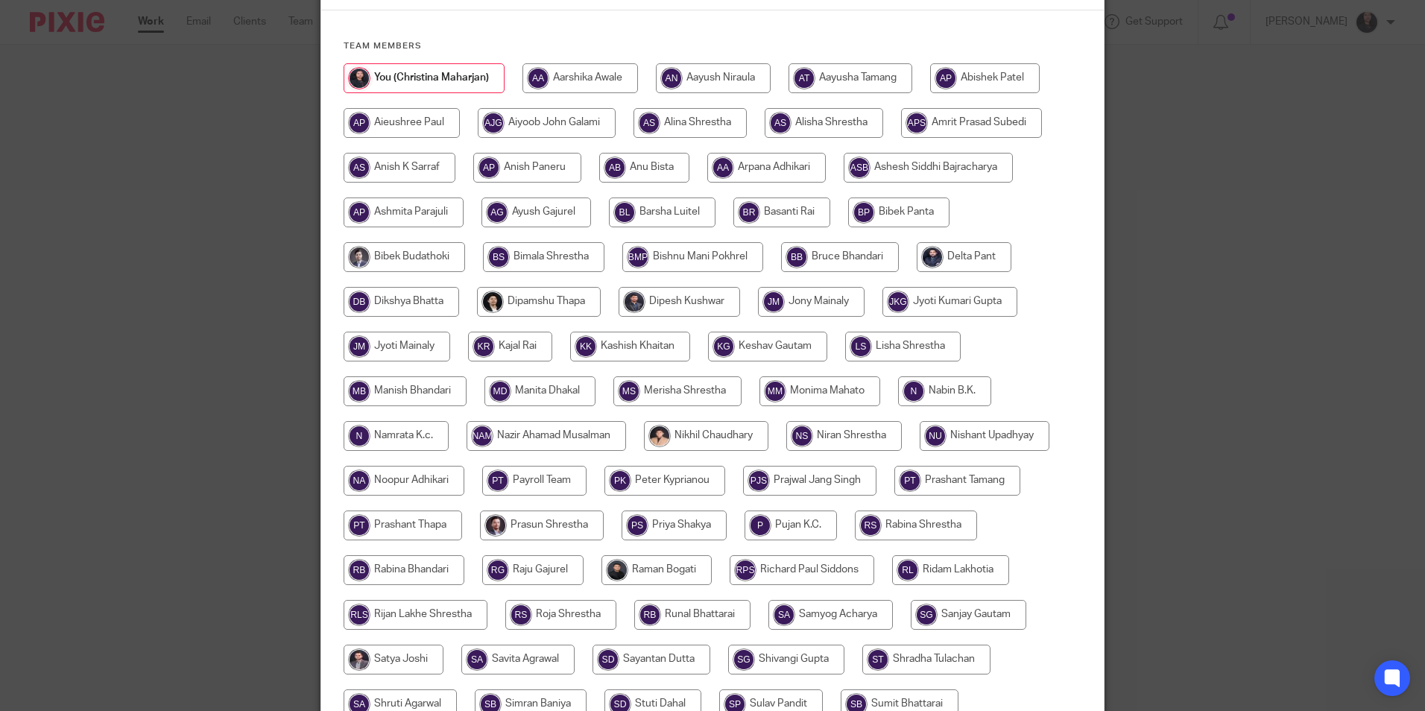
scroll to position [75, 0]
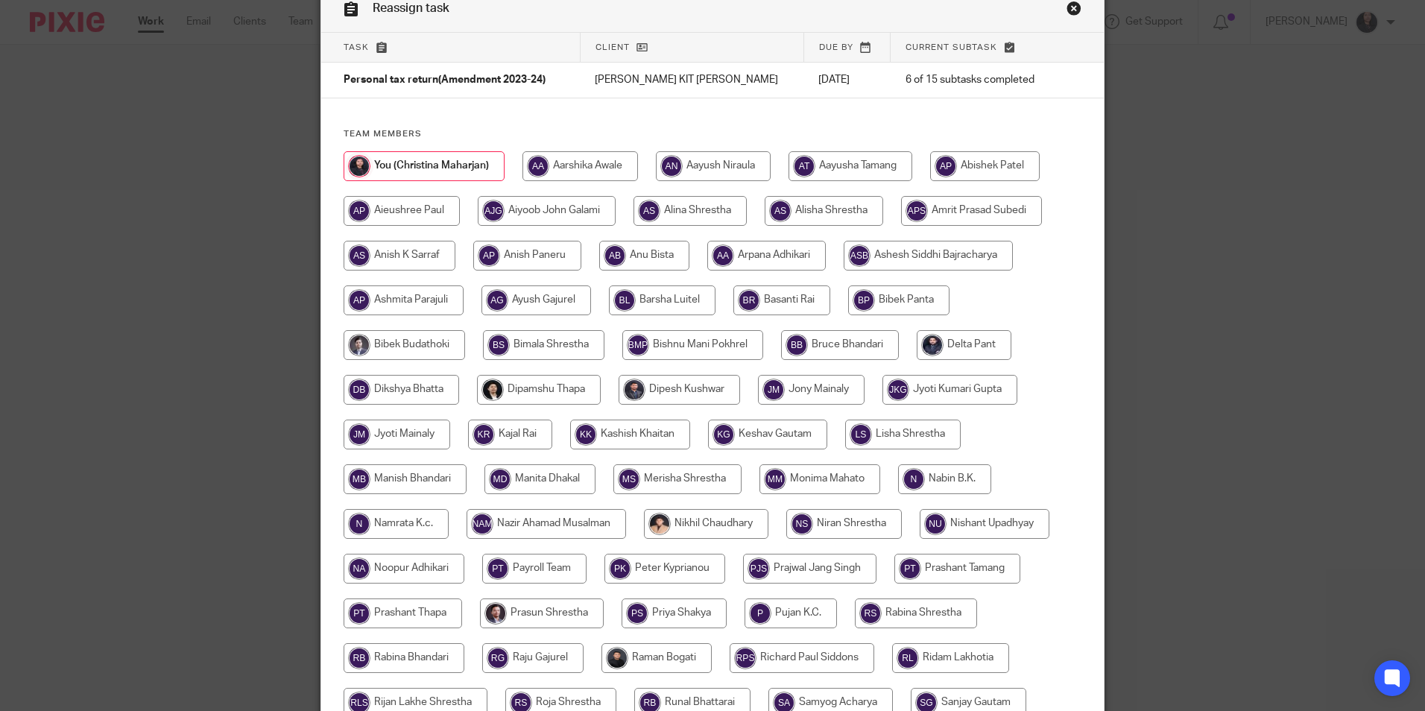
click at [671, 253] on input "radio" at bounding box center [644, 256] width 90 height 30
radio input "true"
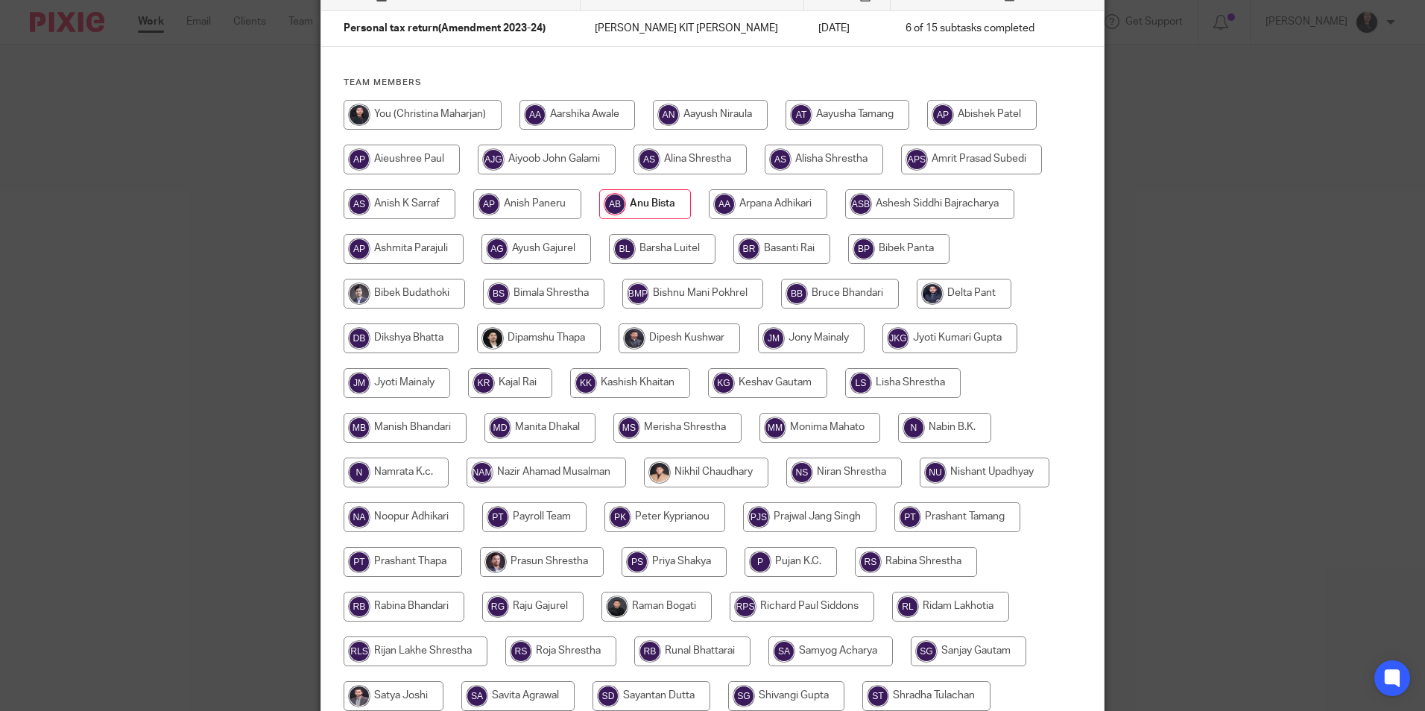
scroll to position [373, 0]
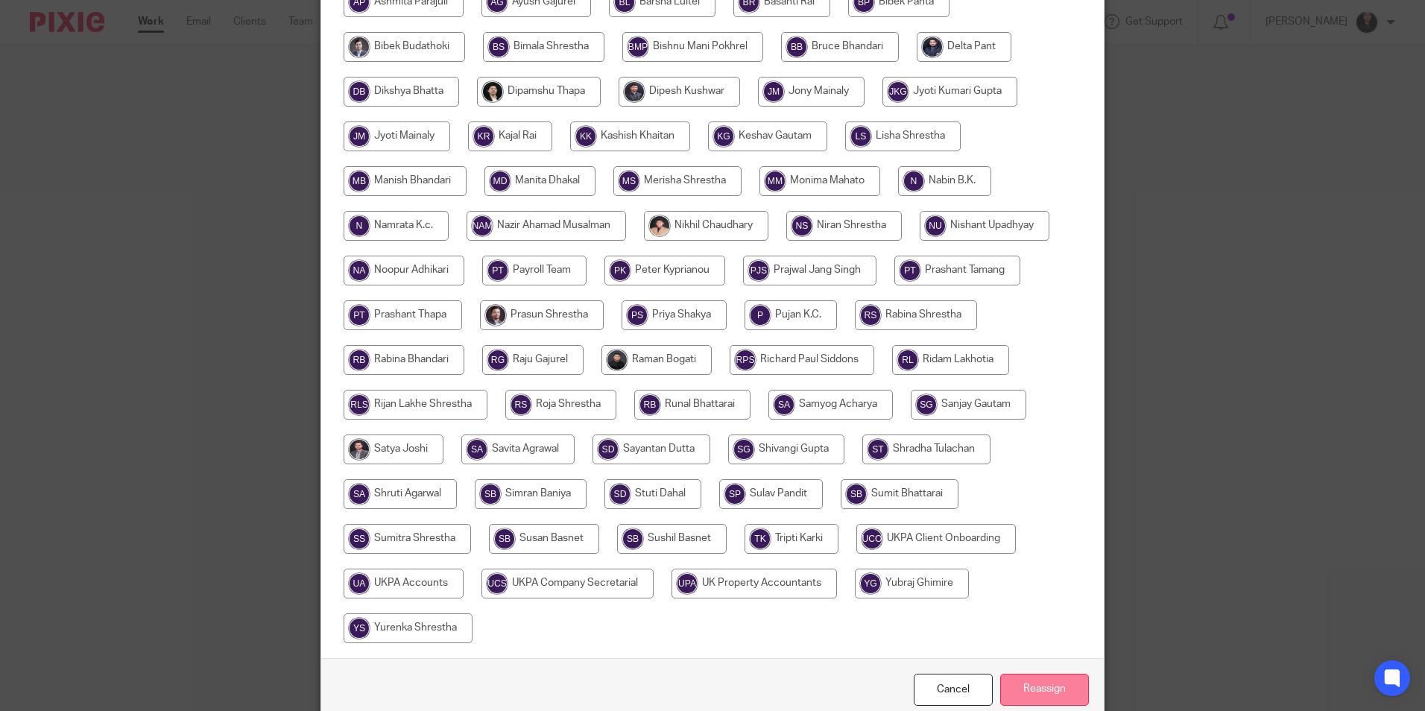
click at [1029, 691] on input "Reassign" at bounding box center [1044, 690] width 89 height 32
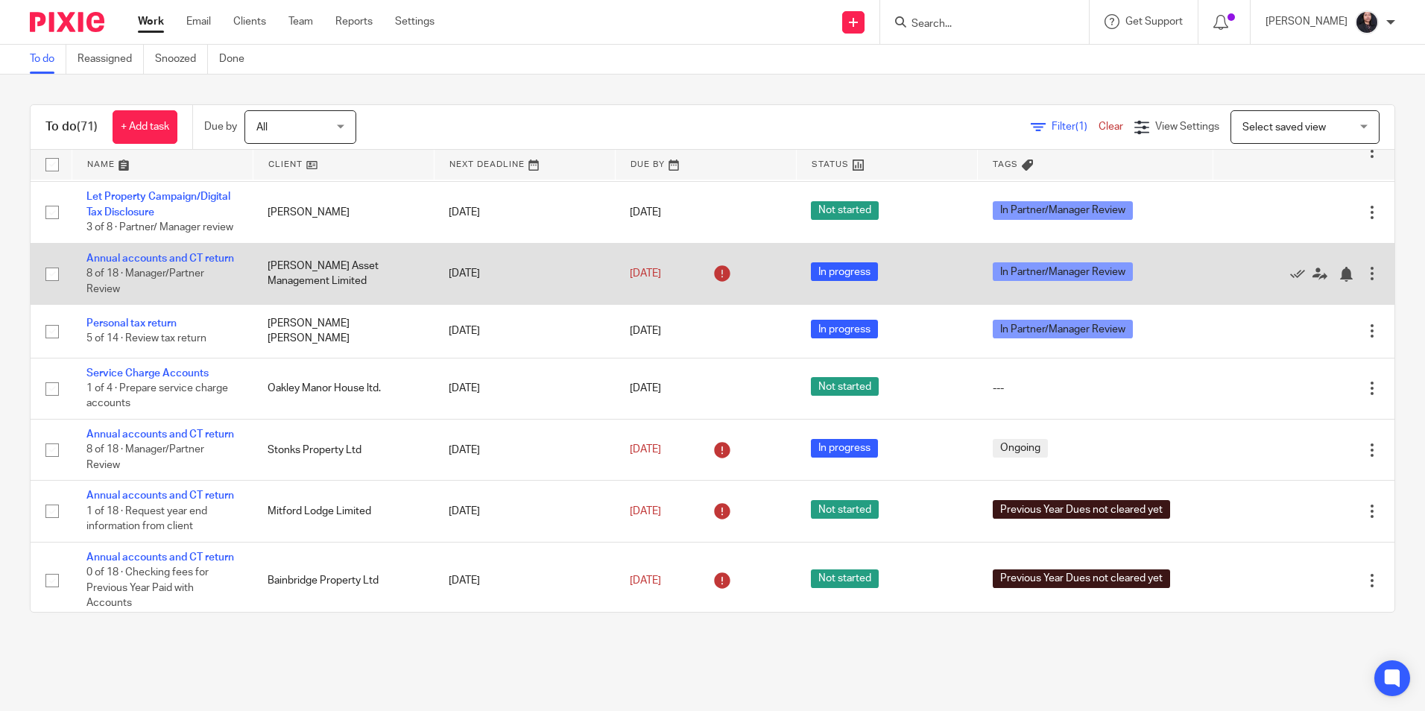
scroll to position [298, 0]
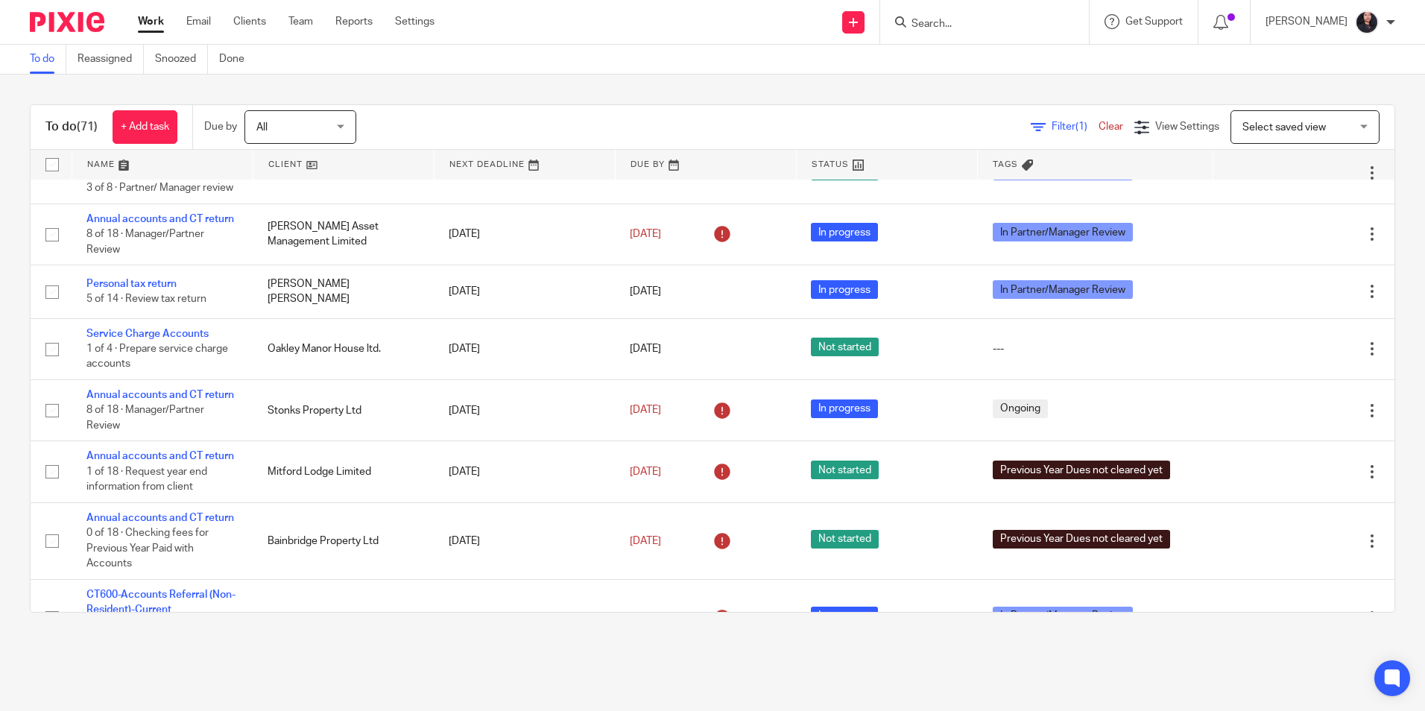
click at [927, 26] on input "Search" at bounding box center [977, 24] width 134 height 13
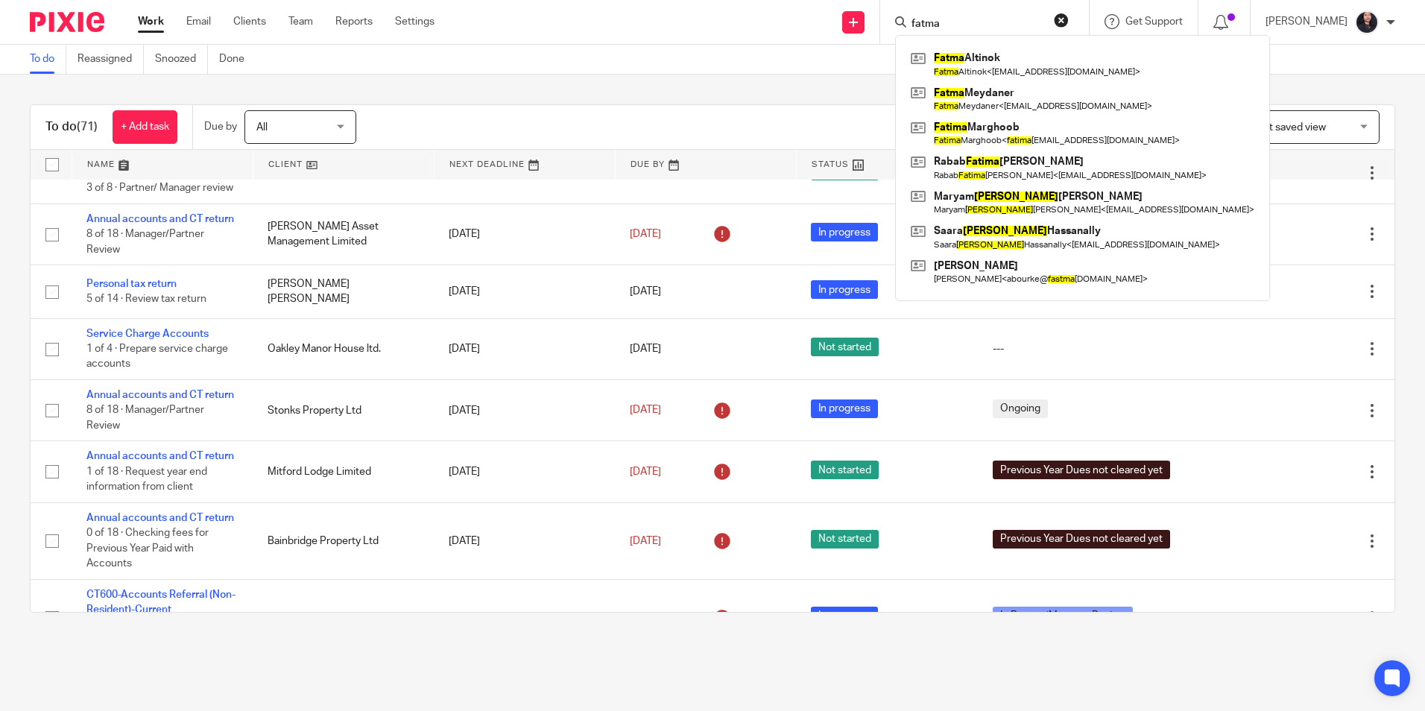
drag, startPoint x: 964, startPoint y: 22, endPoint x: 891, endPoint y: 20, distance: 73.1
click at [895, 20] on div "fatma" at bounding box center [982, 22] width 174 height 19
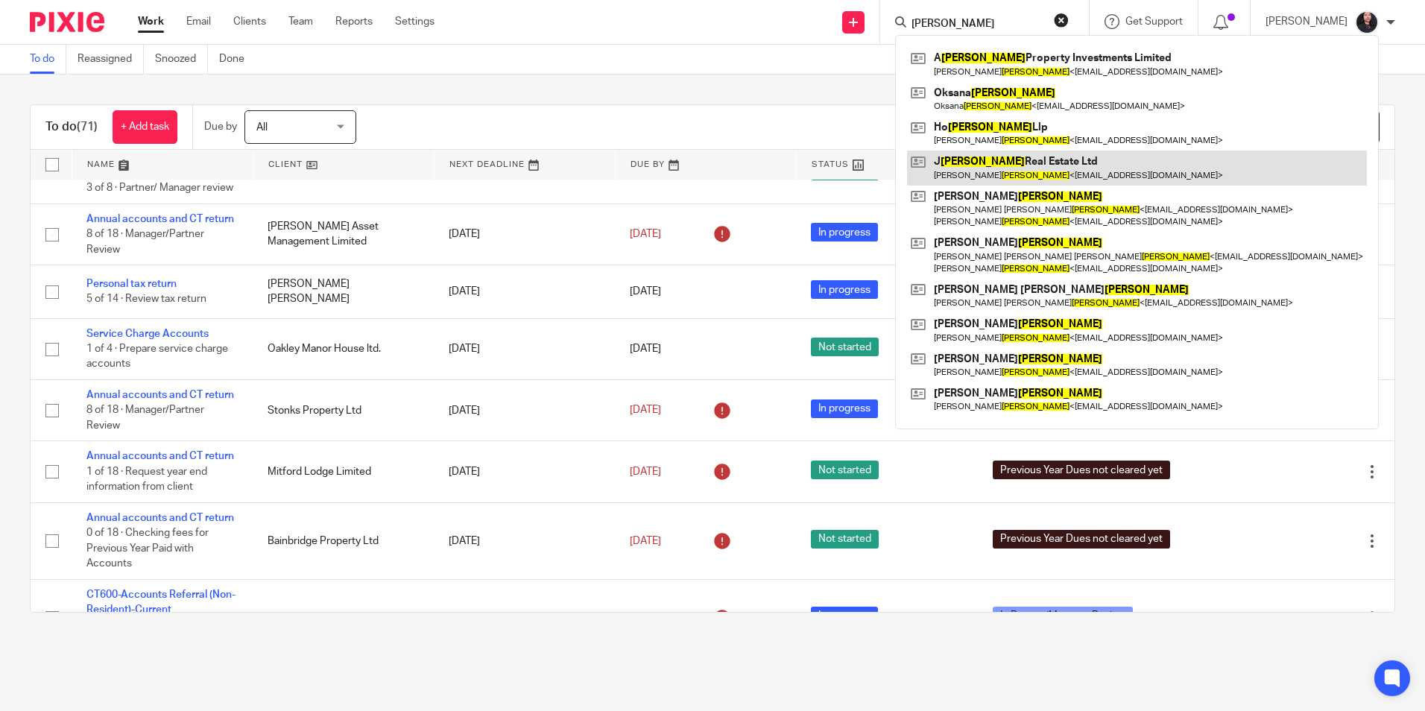
type input "williams"
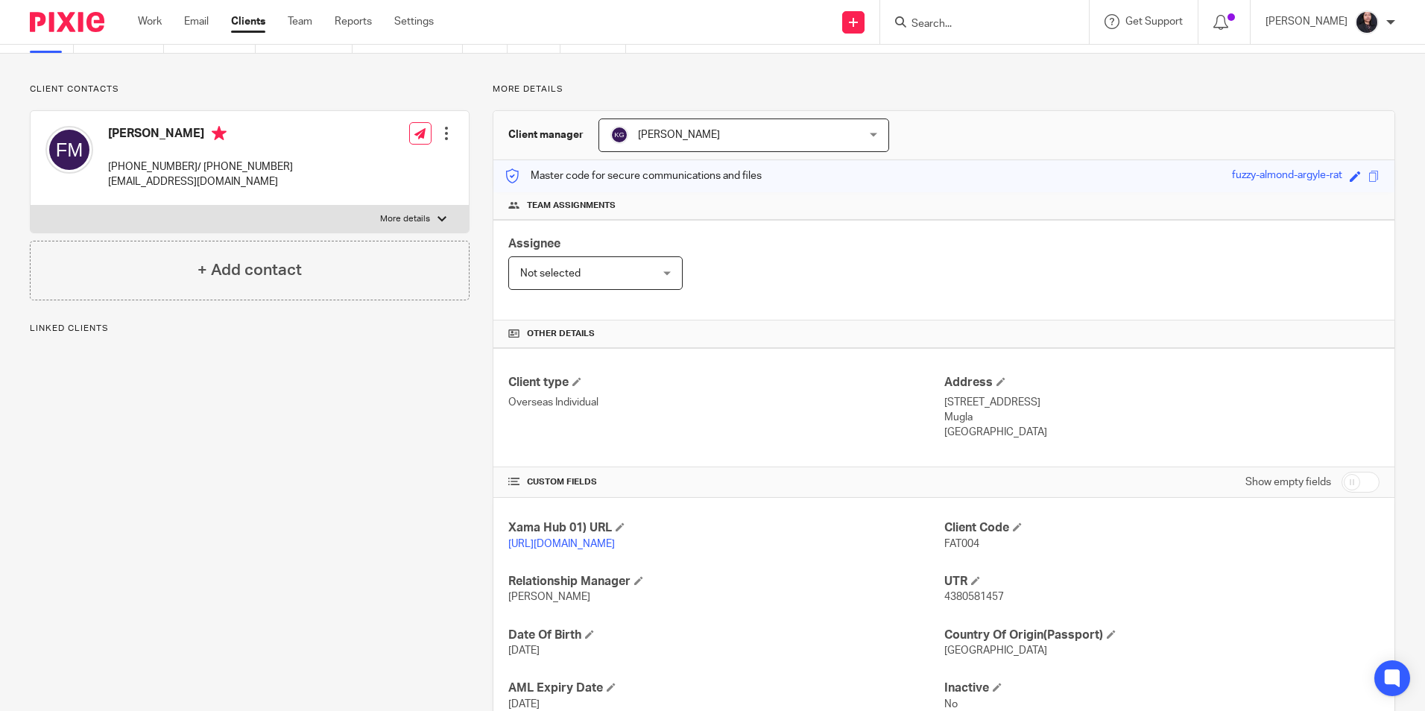
scroll to position [197, 0]
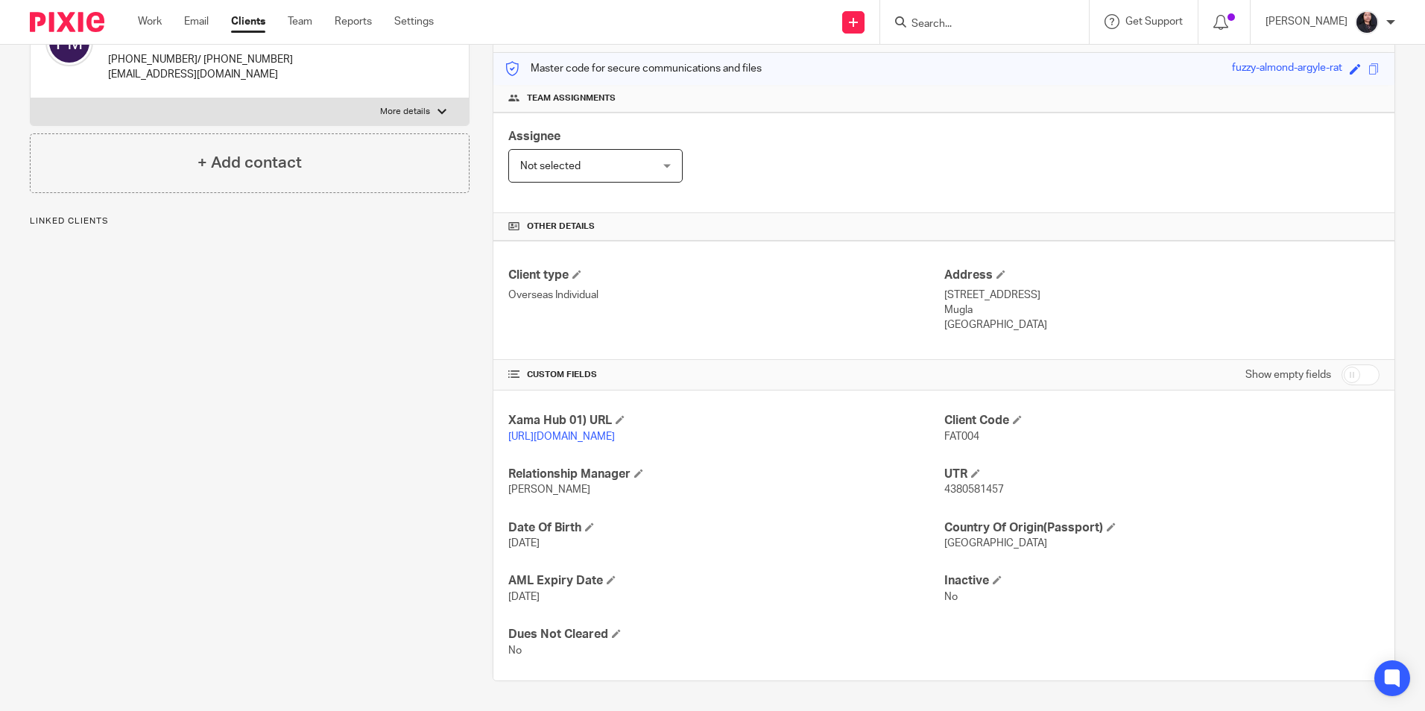
click at [949, 489] on span "4380581457" at bounding box center [974, 489] width 60 height 10
click at [950, 489] on span "4380581457" at bounding box center [974, 489] width 60 height 10
copy span "4380581457"
drag, startPoint x: 888, startPoint y: 488, endPoint x: 897, endPoint y: 491, distance: 9.4
click at [888, 488] on p "[PERSON_NAME]" at bounding box center [725, 489] width 435 height 15
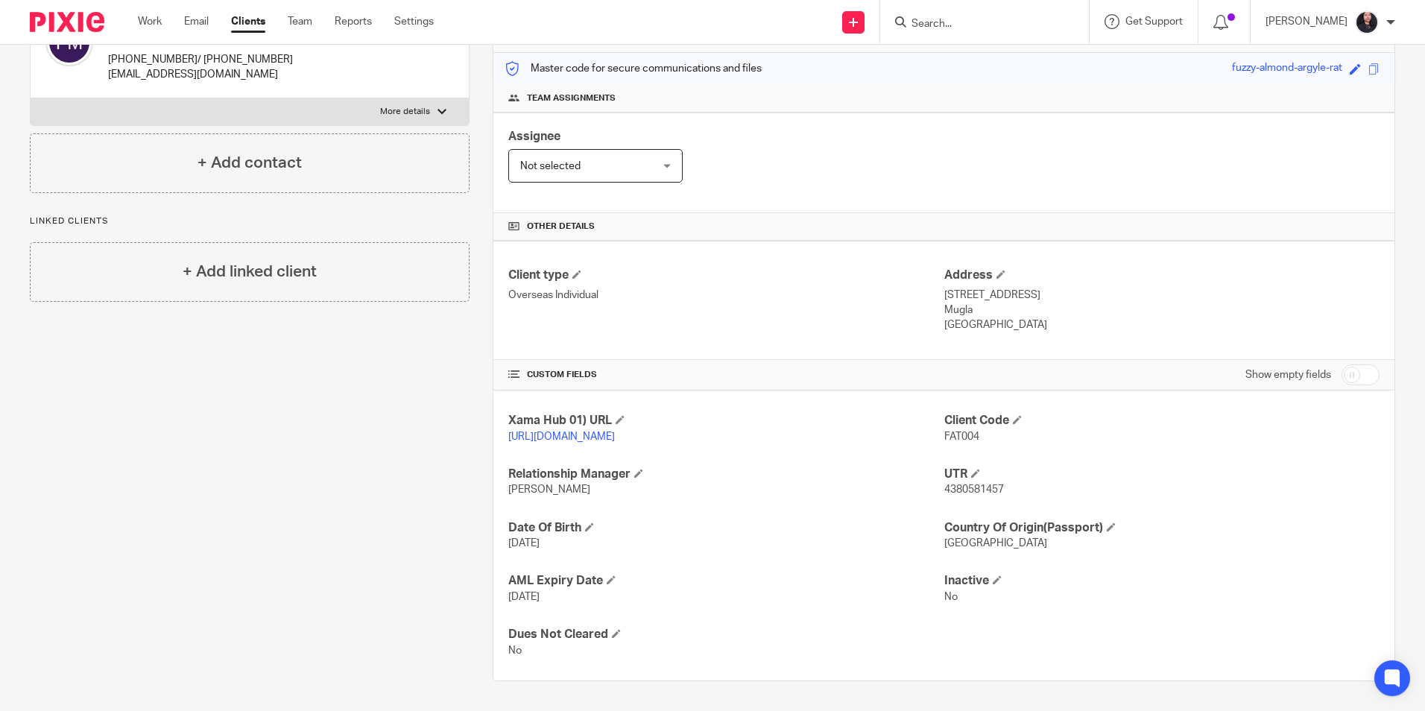
click at [953, 490] on span "4380581457" at bounding box center [974, 489] width 60 height 10
copy span "4380581457"
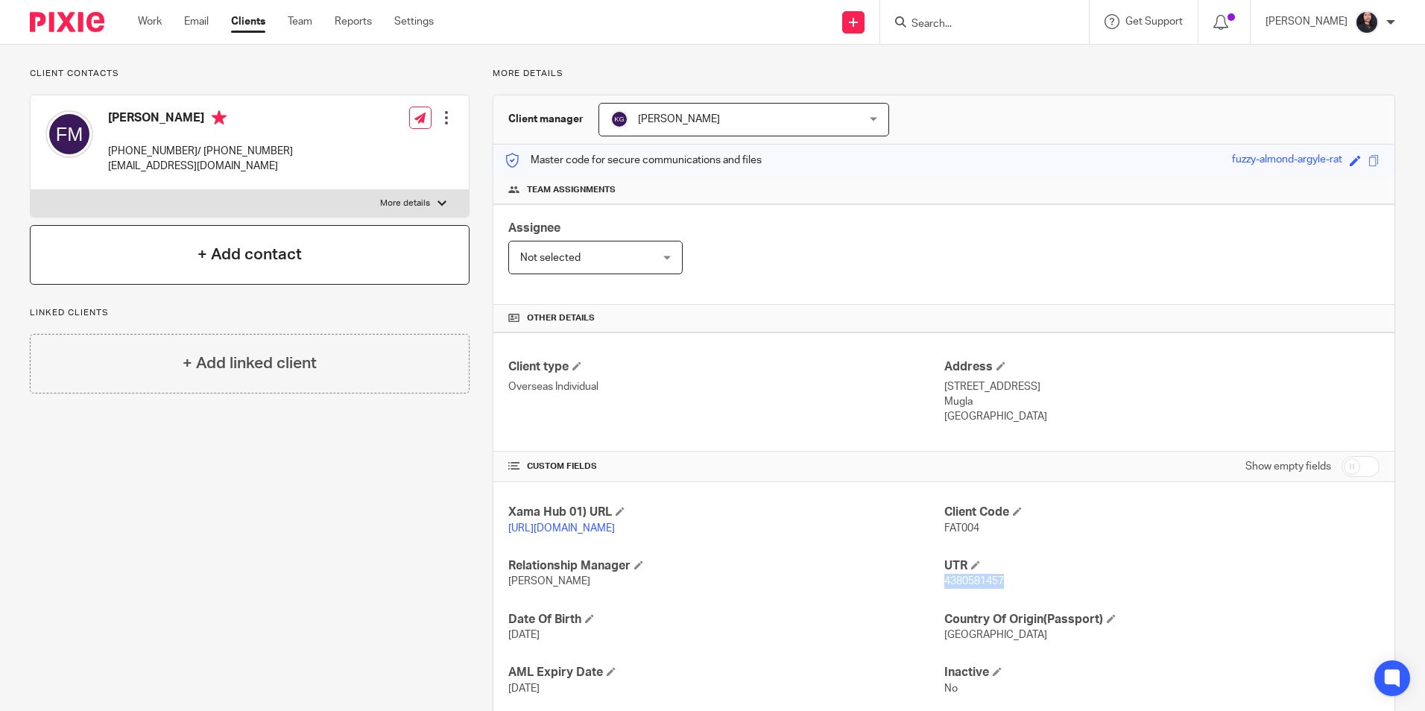
scroll to position [0, 0]
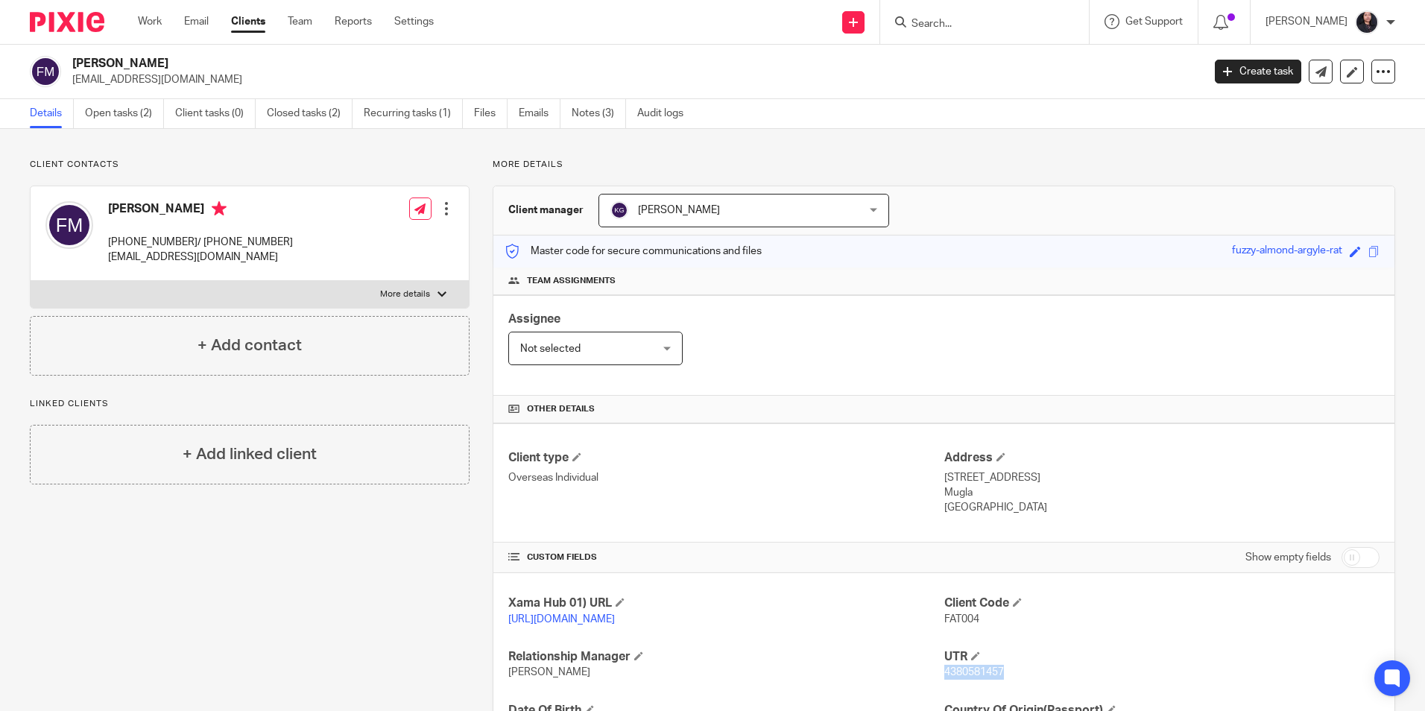
drag, startPoint x: 168, startPoint y: 66, endPoint x: 71, endPoint y: 54, distance: 98.3
click at [71, 54] on div "[PERSON_NAME] [EMAIL_ADDRESS][DOMAIN_NAME] Create task Update from Companies Ho…" at bounding box center [712, 72] width 1425 height 54
copy h2 "[PERSON_NAME]"
click at [1006, 21] on input "Search" at bounding box center [977, 24] width 134 height 13
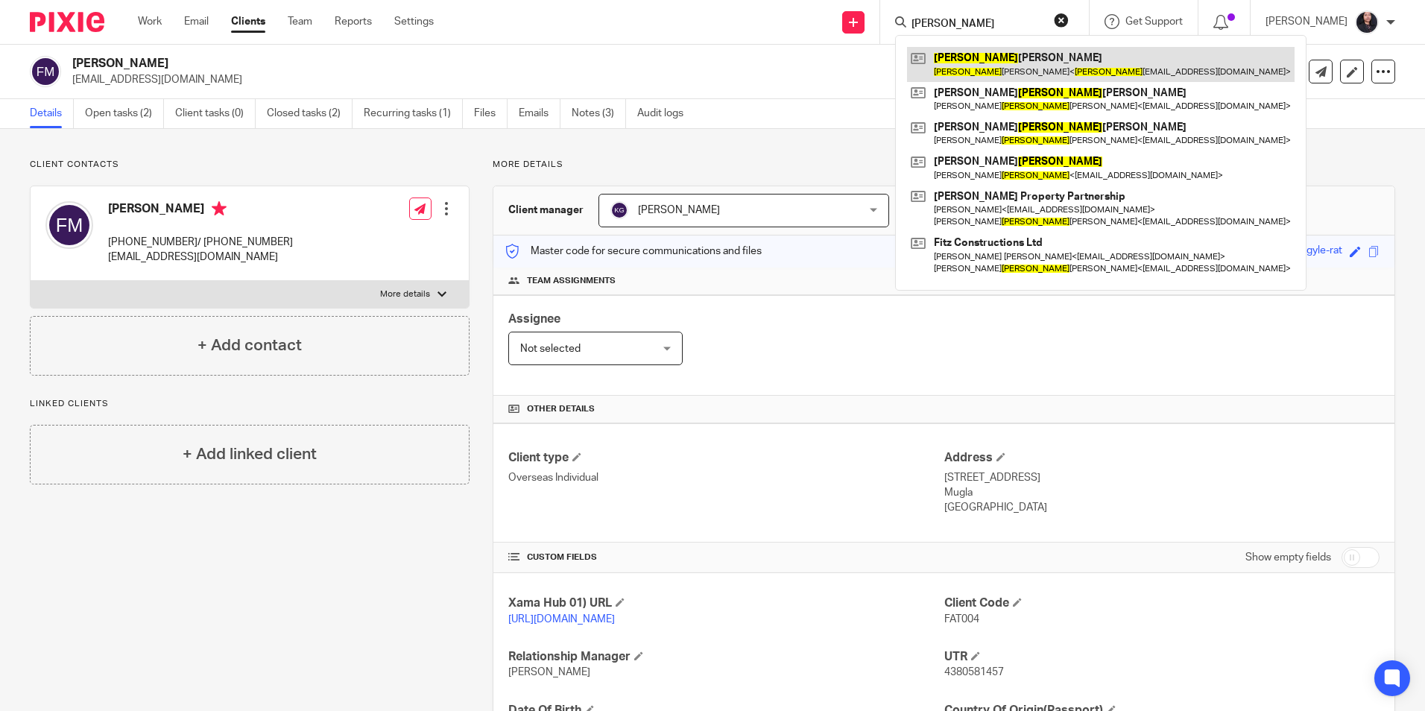
type input "[PERSON_NAME]"
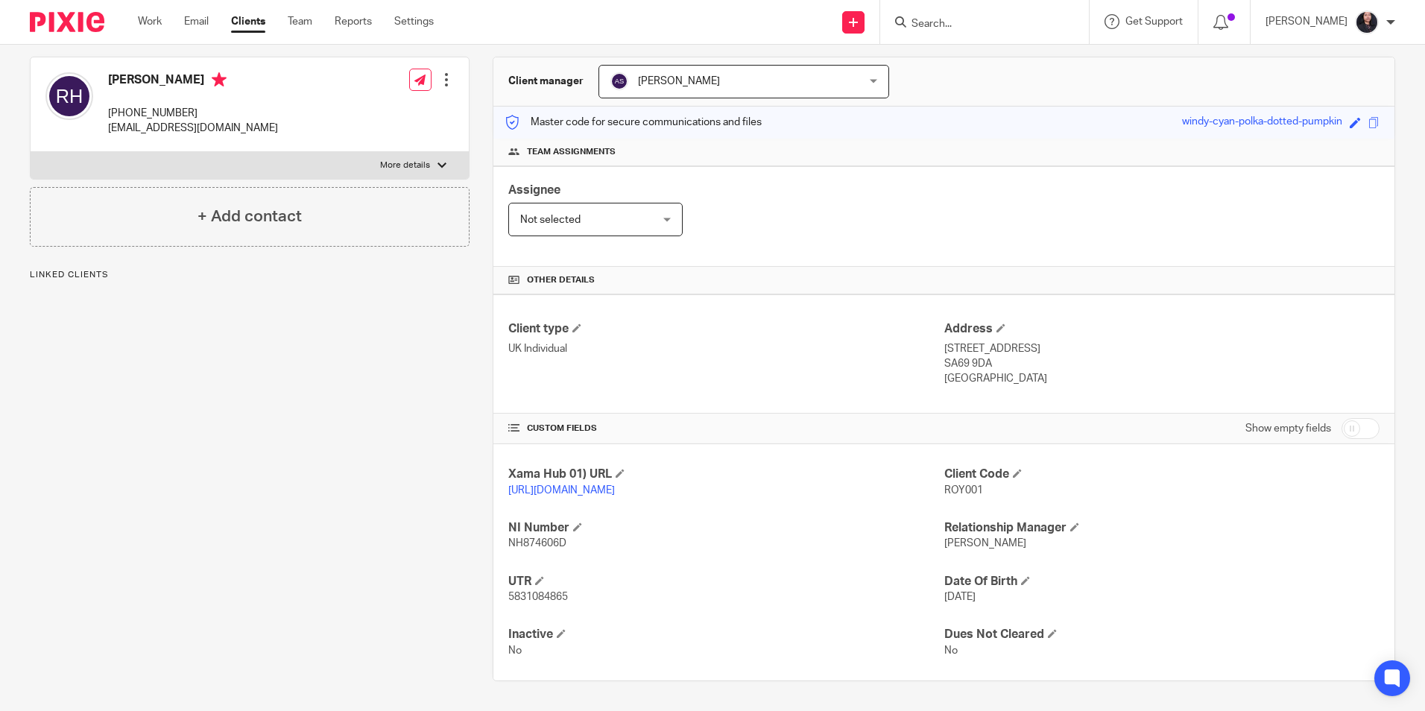
scroll to position [145, 0]
click at [539, 590] on p "5831084865" at bounding box center [725, 596] width 435 height 15
copy span "5831084865"
click at [933, 22] on input "Search" at bounding box center [977, 24] width 134 height 13
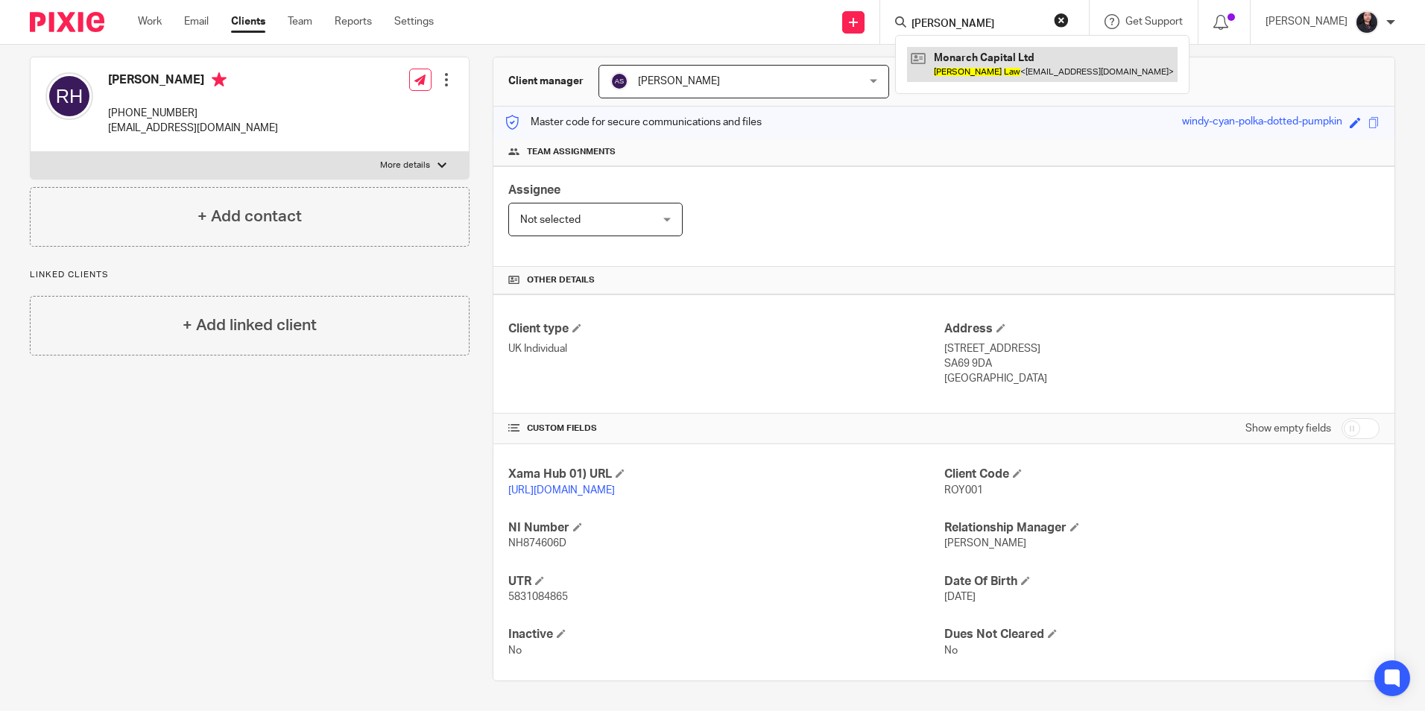
type input "[PERSON_NAME]"
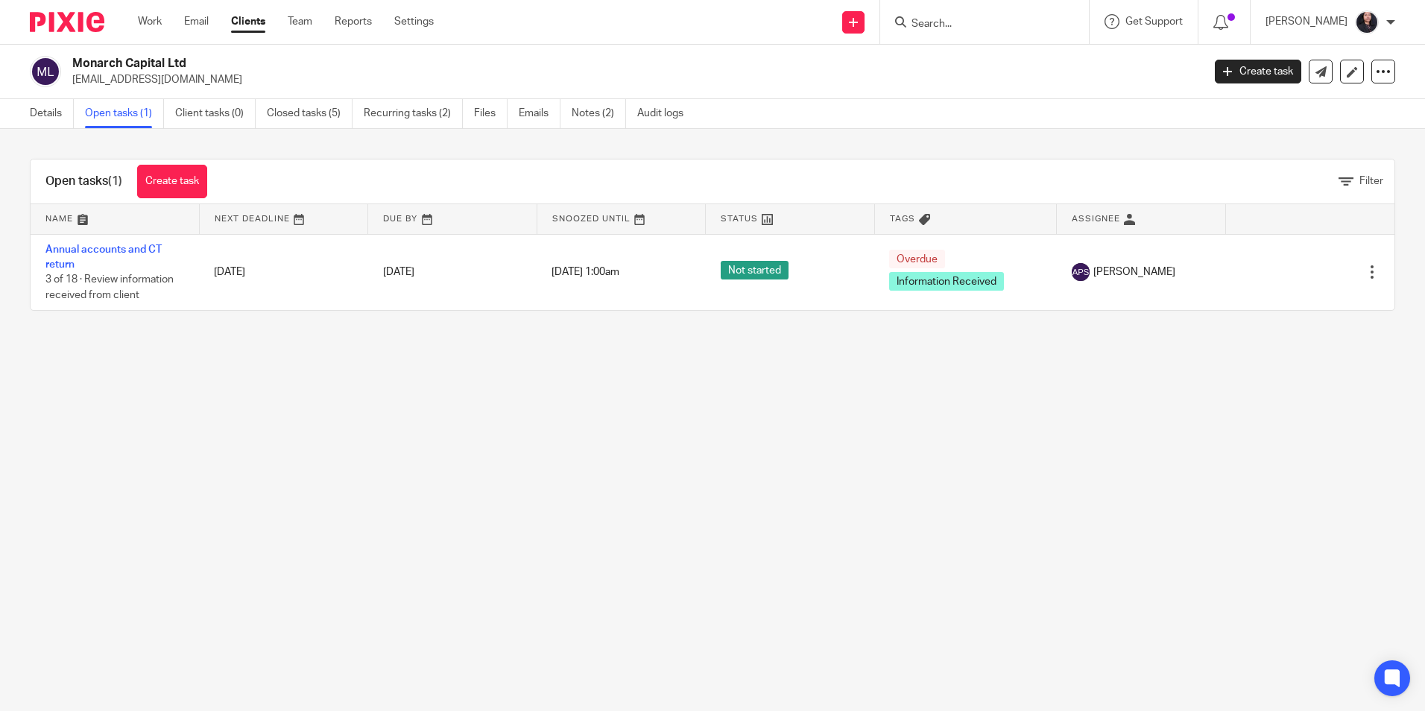
drag, startPoint x: 72, startPoint y: 58, endPoint x: 195, endPoint y: 60, distance: 123.7
click at [196, 60] on div "Monarch Capital Ltd matthewjohnlaw@gmail.com" at bounding box center [611, 71] width 1163 height 31
drag, startPoint x: 195, startPoint y: 60, endPoint x: 180, endPoint y: 57, distance: 15.2
copy h2 "Monarch Capital Ltd"
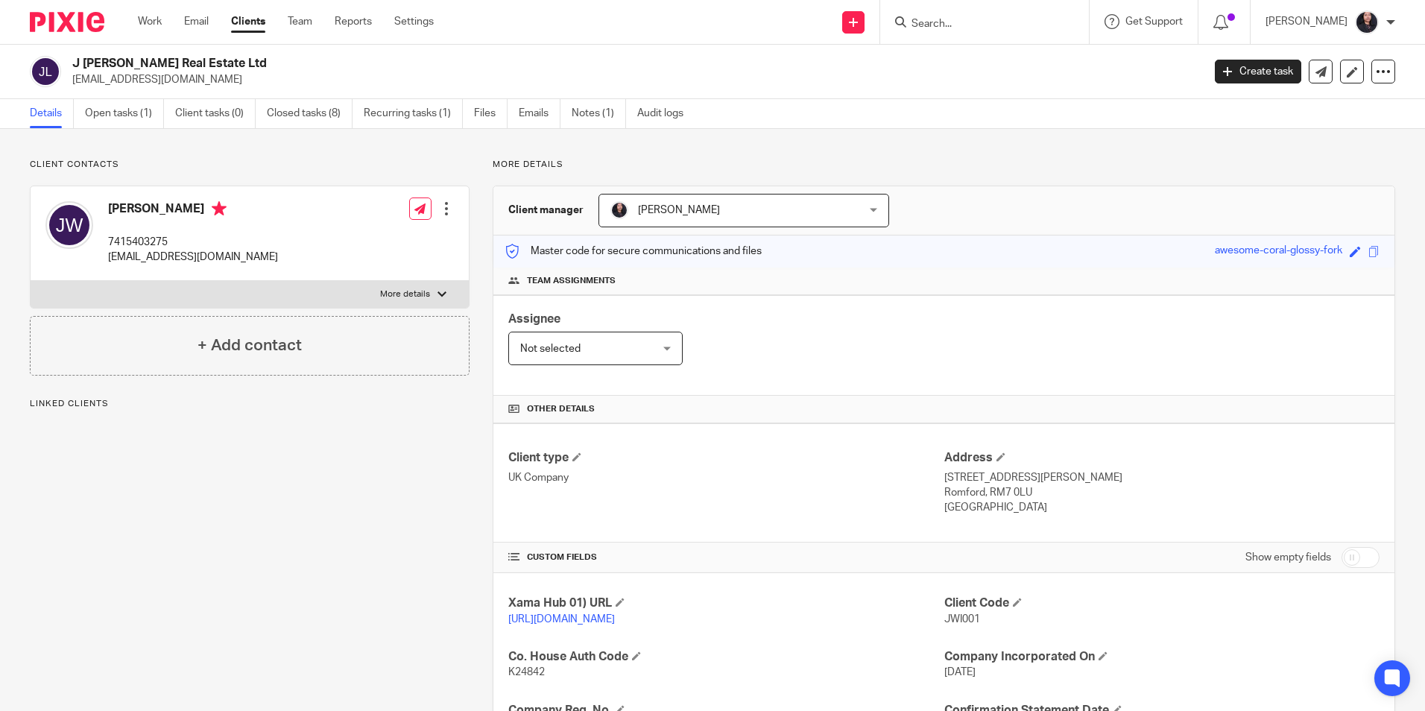
scroll to position [305, 0]
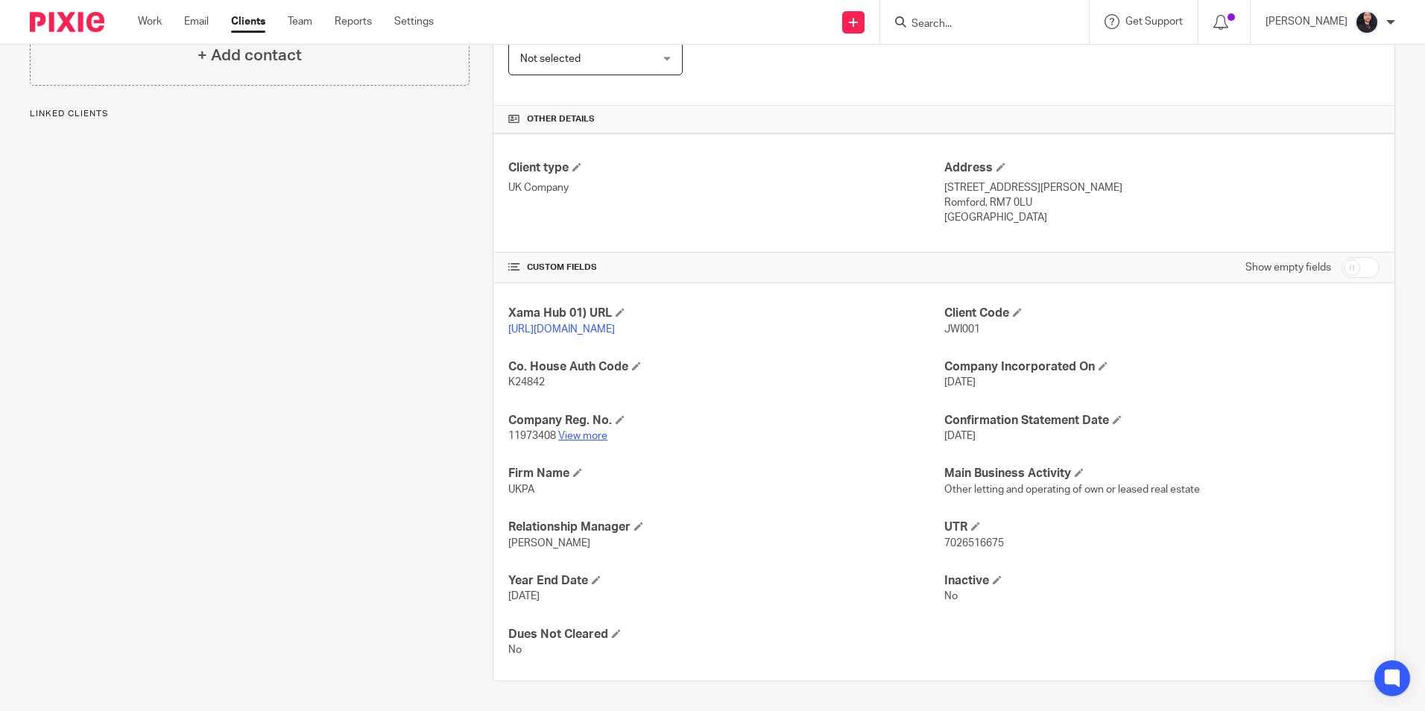
click at [563, 436] on link "View more" at bounding box center [582, 436] width 49 height 10
